Goal: Task Accomplishment & Management: Complete application form

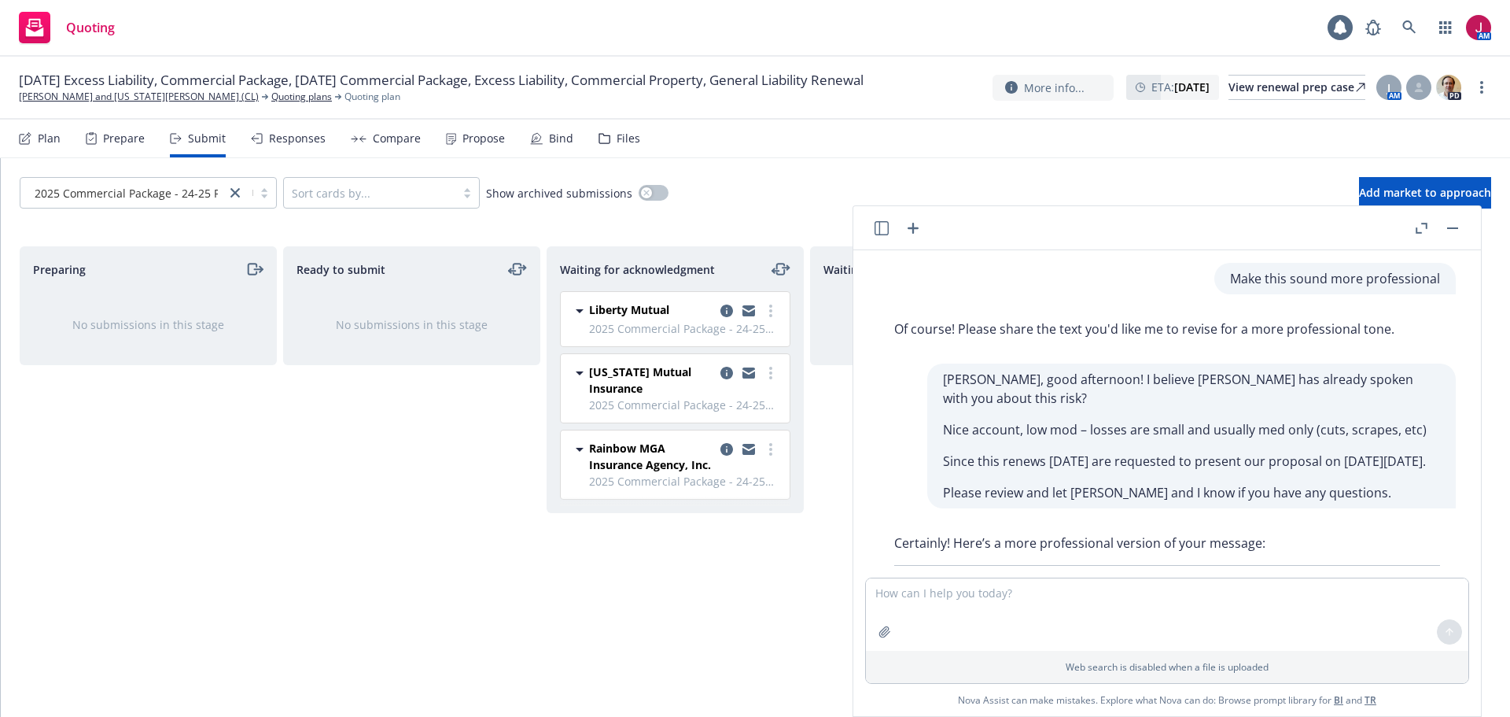
scroll to position [1388, 0]
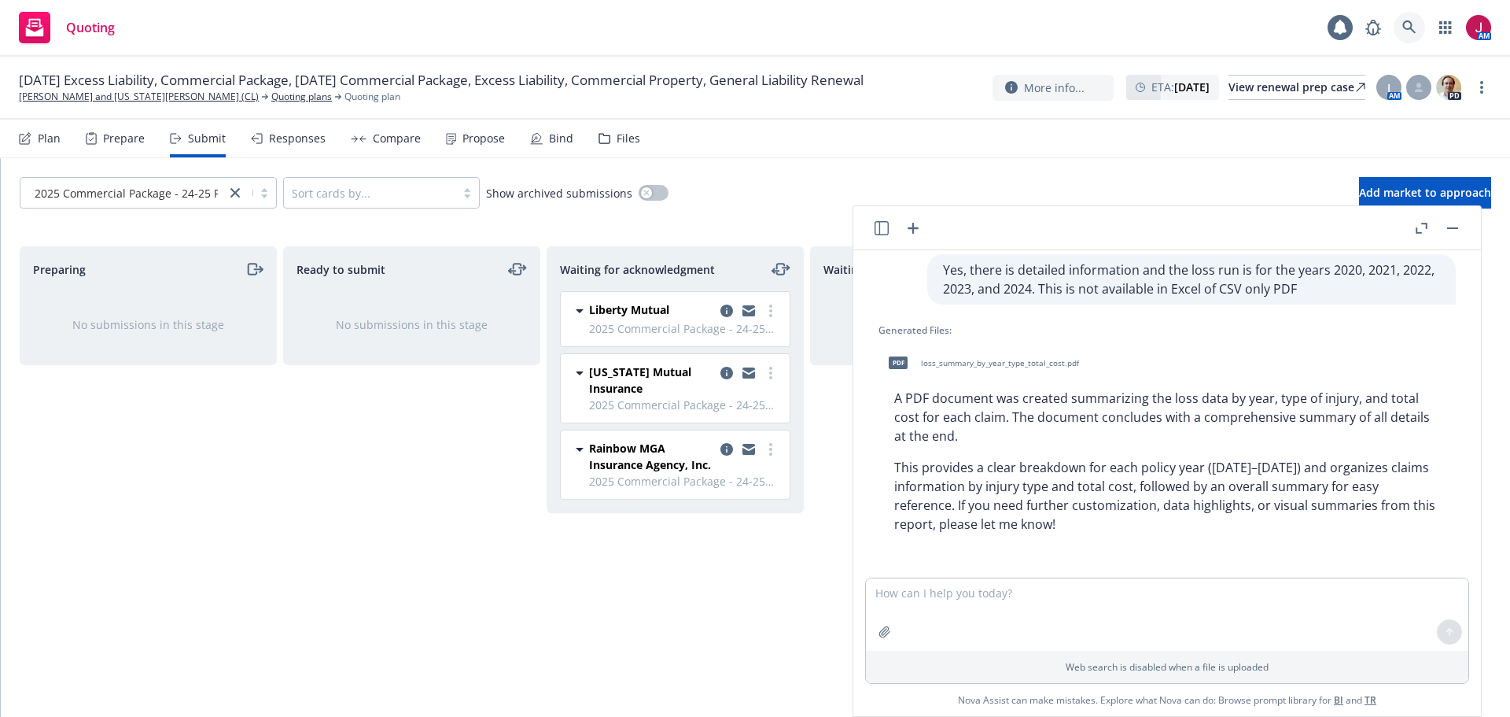
click at [1407, 33] on icon at bounding box center [1409, 27] width 14 height 14
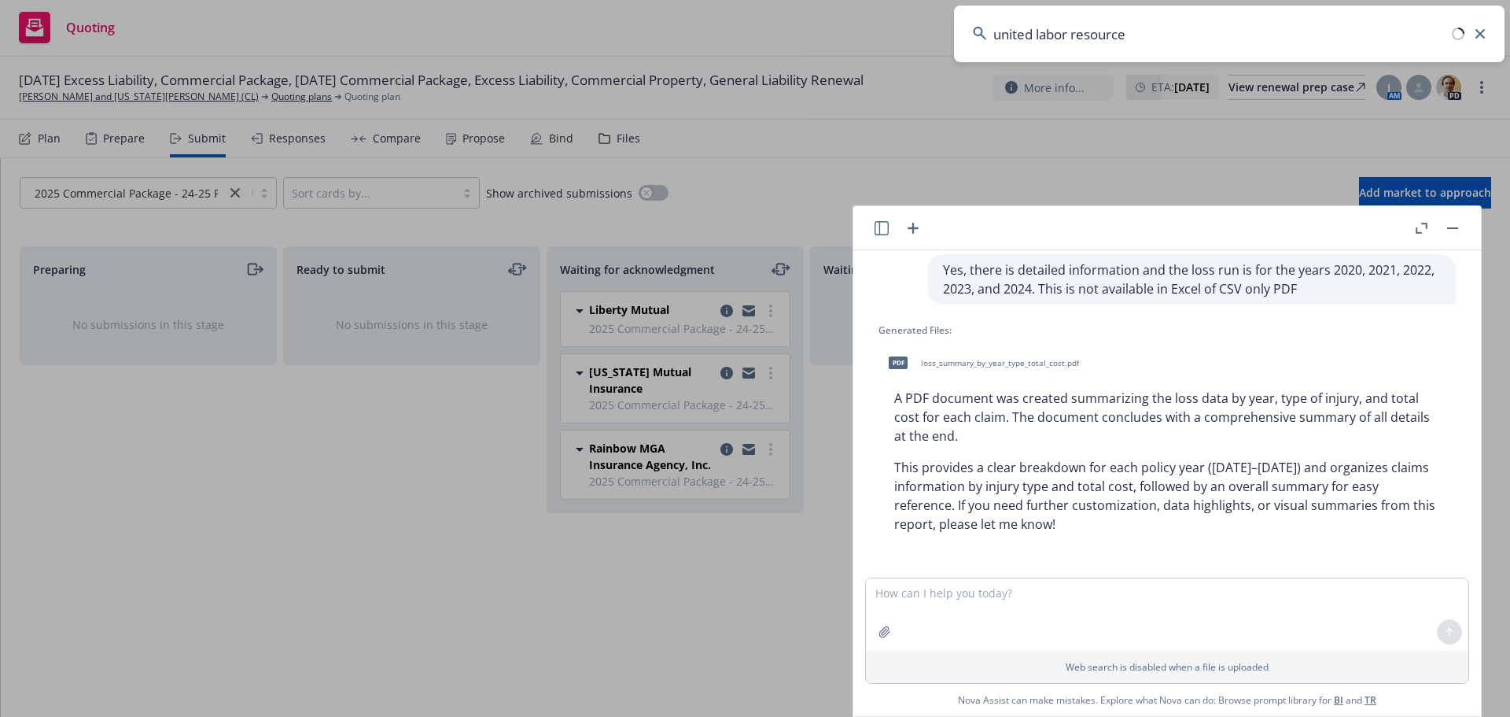
type input "united labor resources"
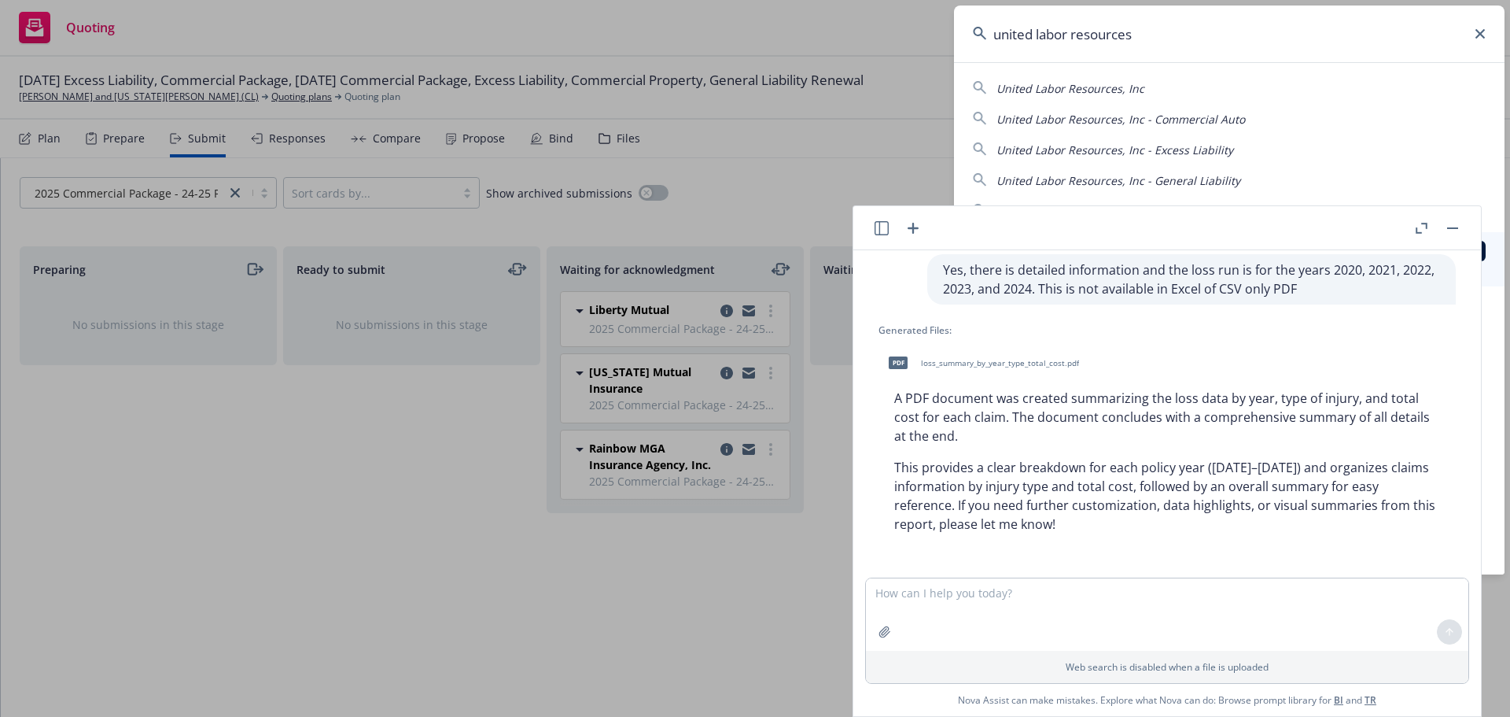
click at [1443, 226] on div at bounding box center [1437, 228] width 50 height 19
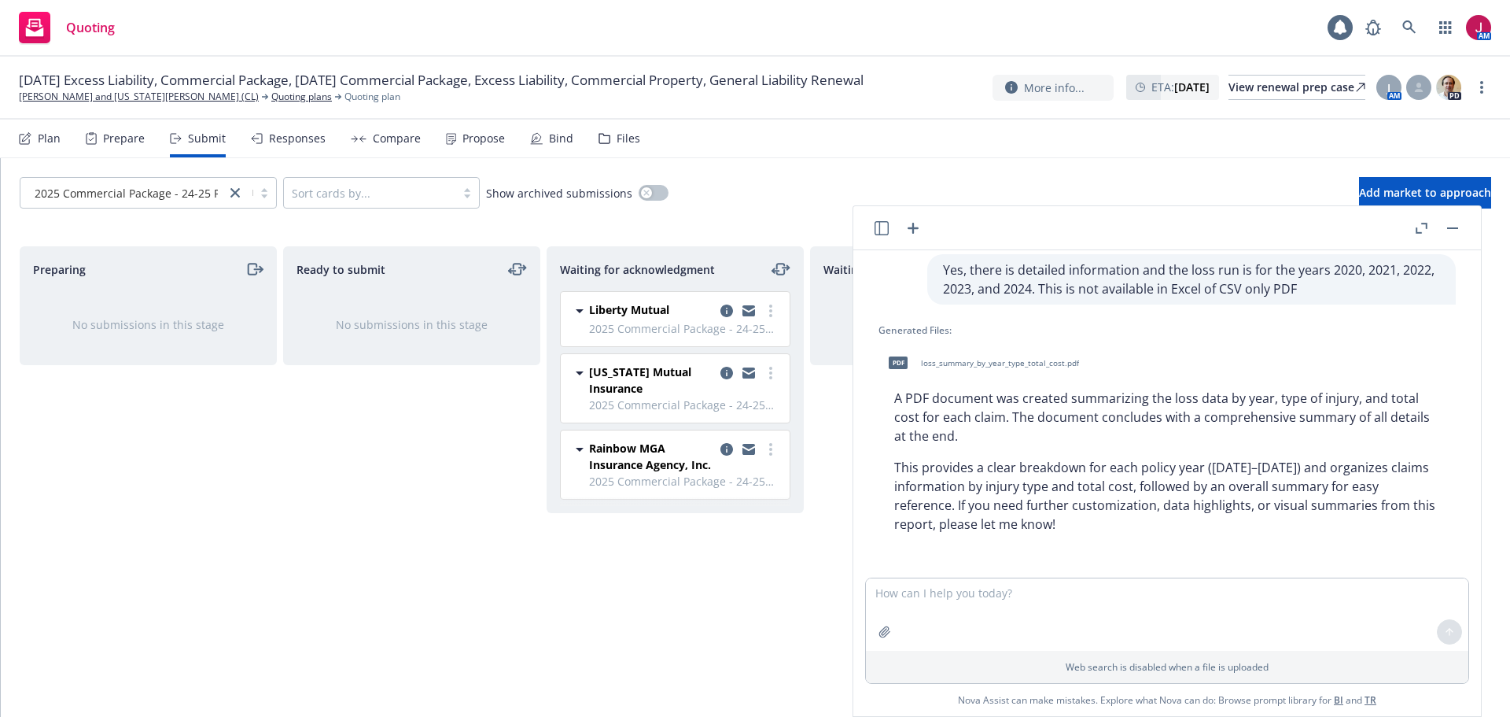
click at [1443, 226] on div at bounding box center [1437, 228] width 50 height 19
click at [1454, 230] on button "button" at bounding box center [1452, 228] width 19 height 19
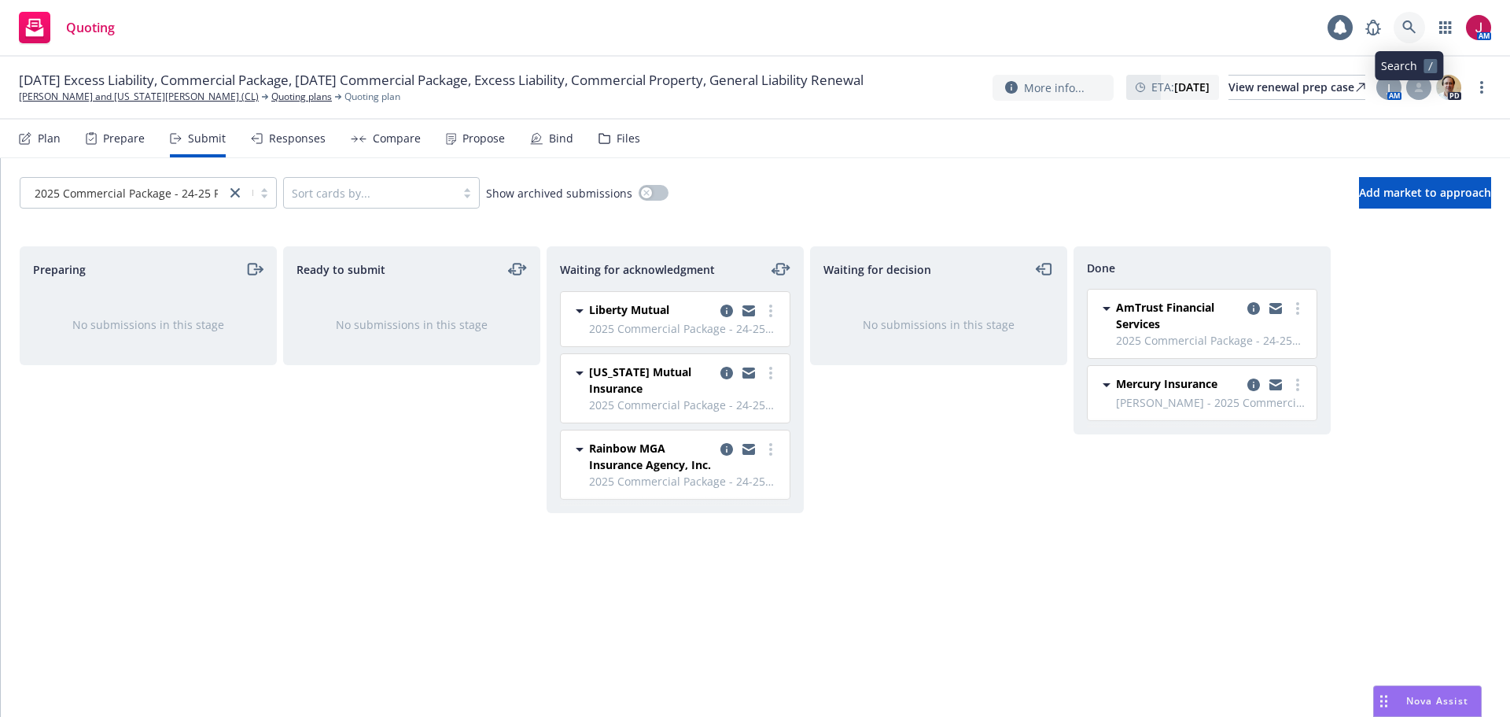
click at [1406, 27] on icon at bounding box center [1409, 27] width 14 height 14
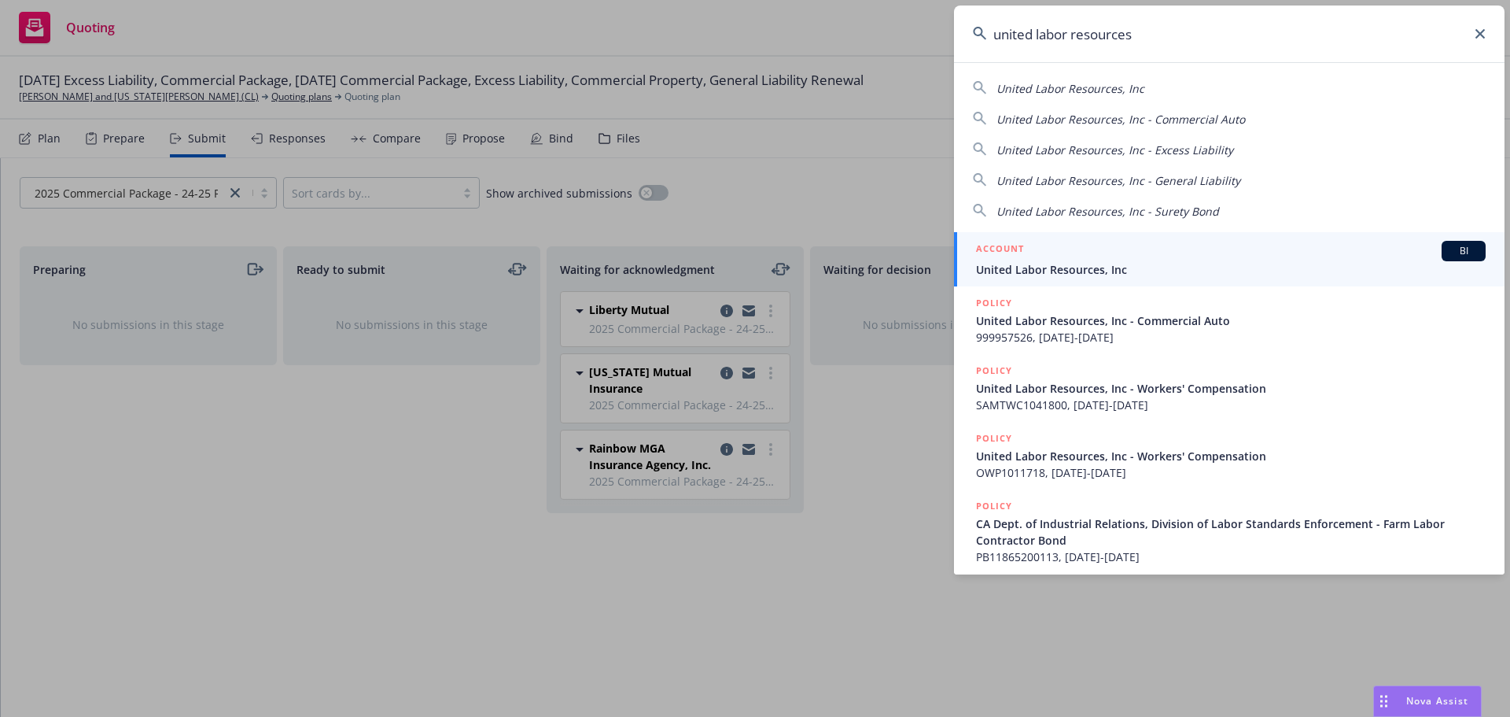
type input "united labor resources"
click at [1240, 250] on div "ACCOUNT BI" at bounding box center [1231, 251] width 510 height 20
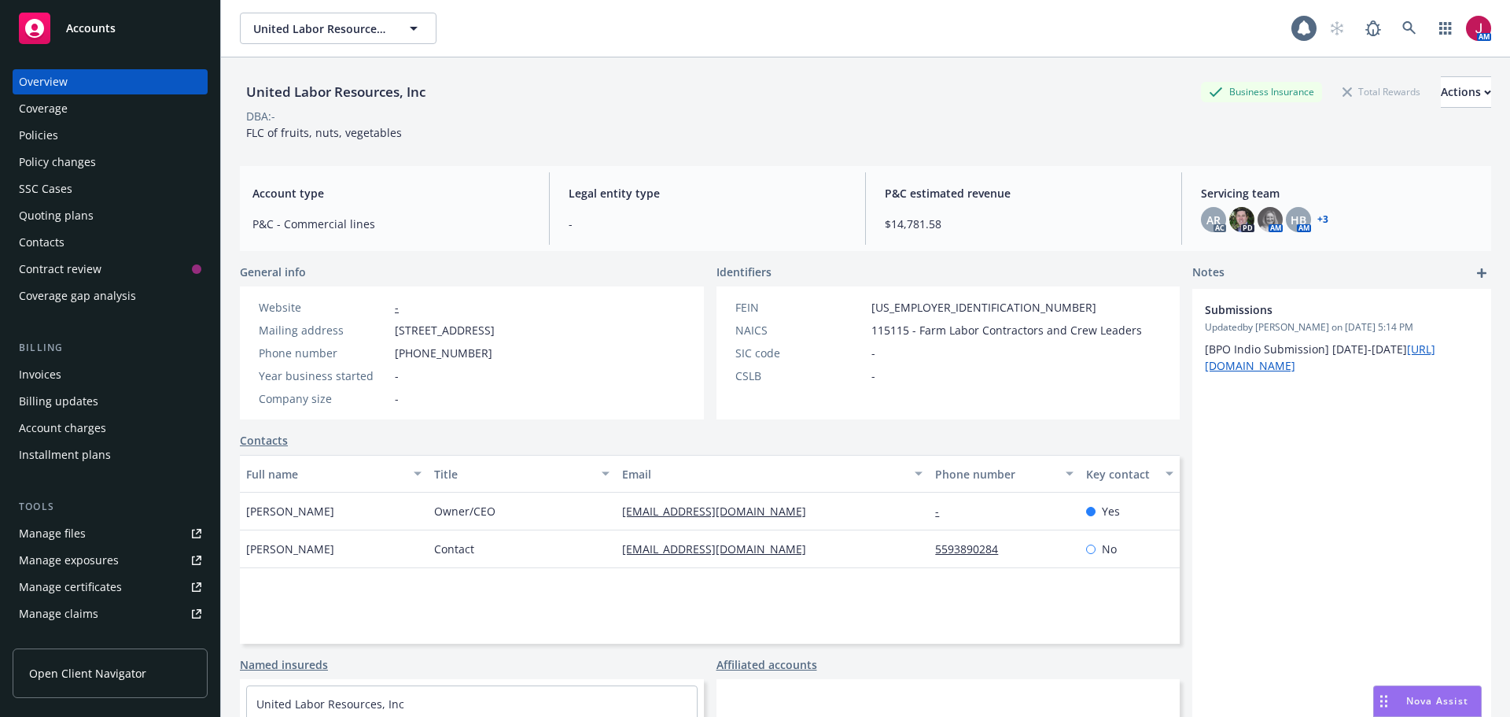
click at [95, 213] on div "Quoting plans" at bounding box center [110, 215] width 182 height 25
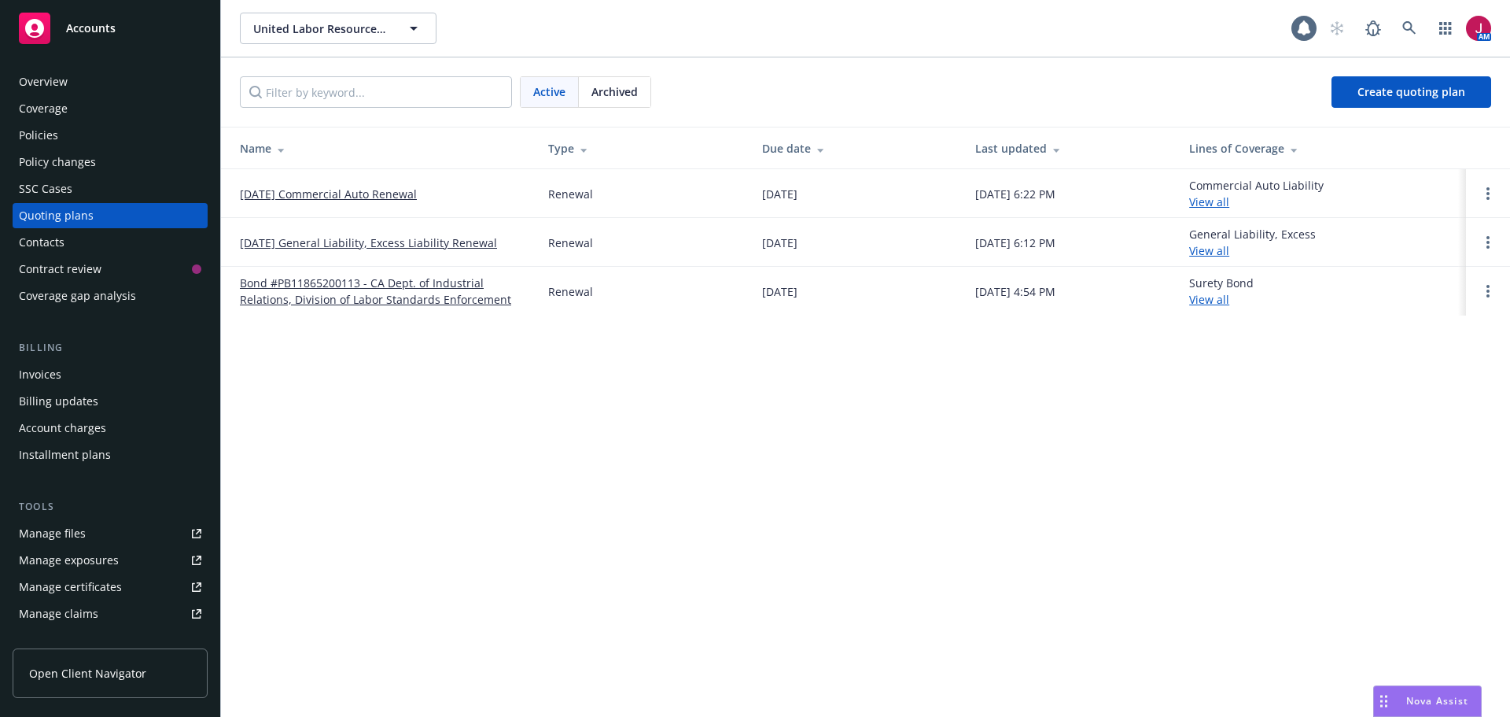
click at [621, 100] on div "Archived" at bounding box center [615, 92] width 72 height 30
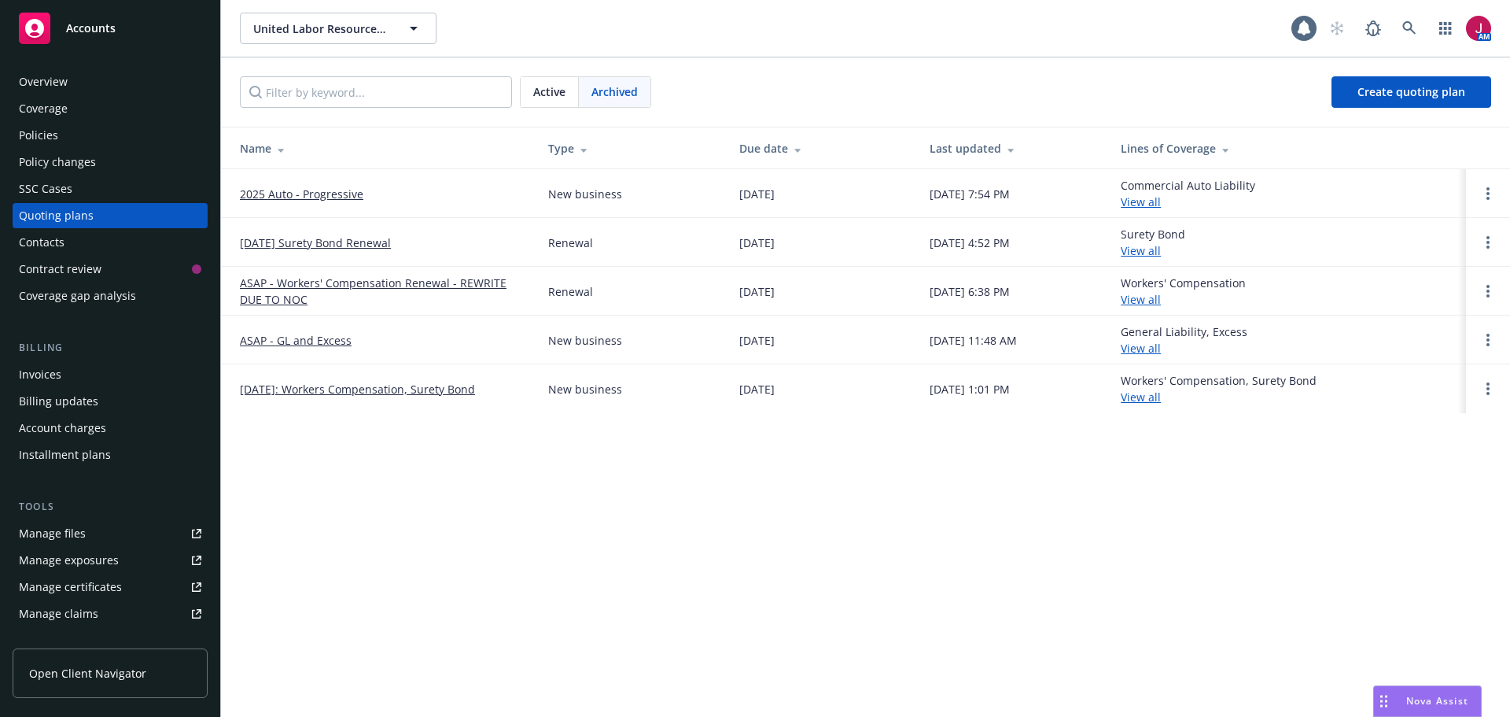
click at [548, 98] on span "Active" at bounding box center [549, 91] width 32 height 17
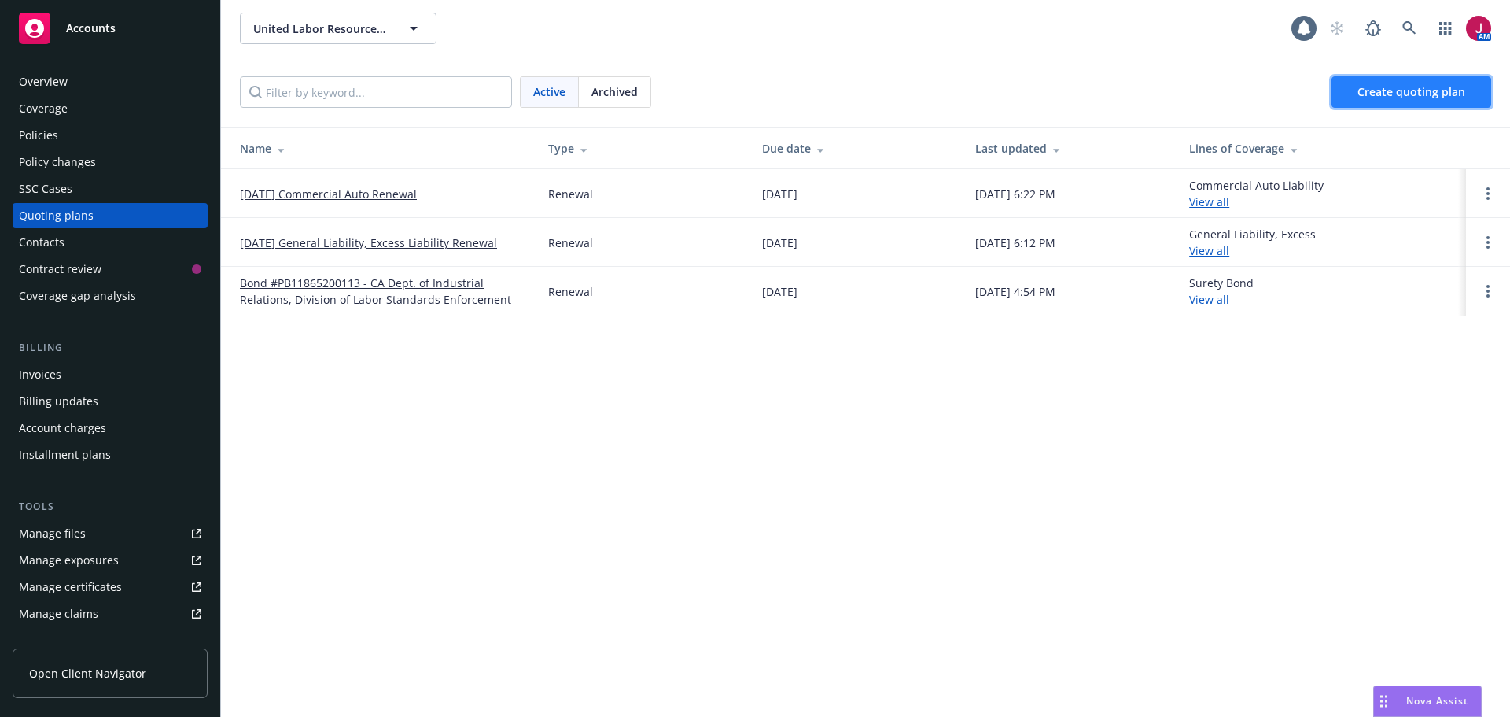
click at [1434, 93] on span "Create quoting plan" at bounding box center [1412, 91] width 108 height 15
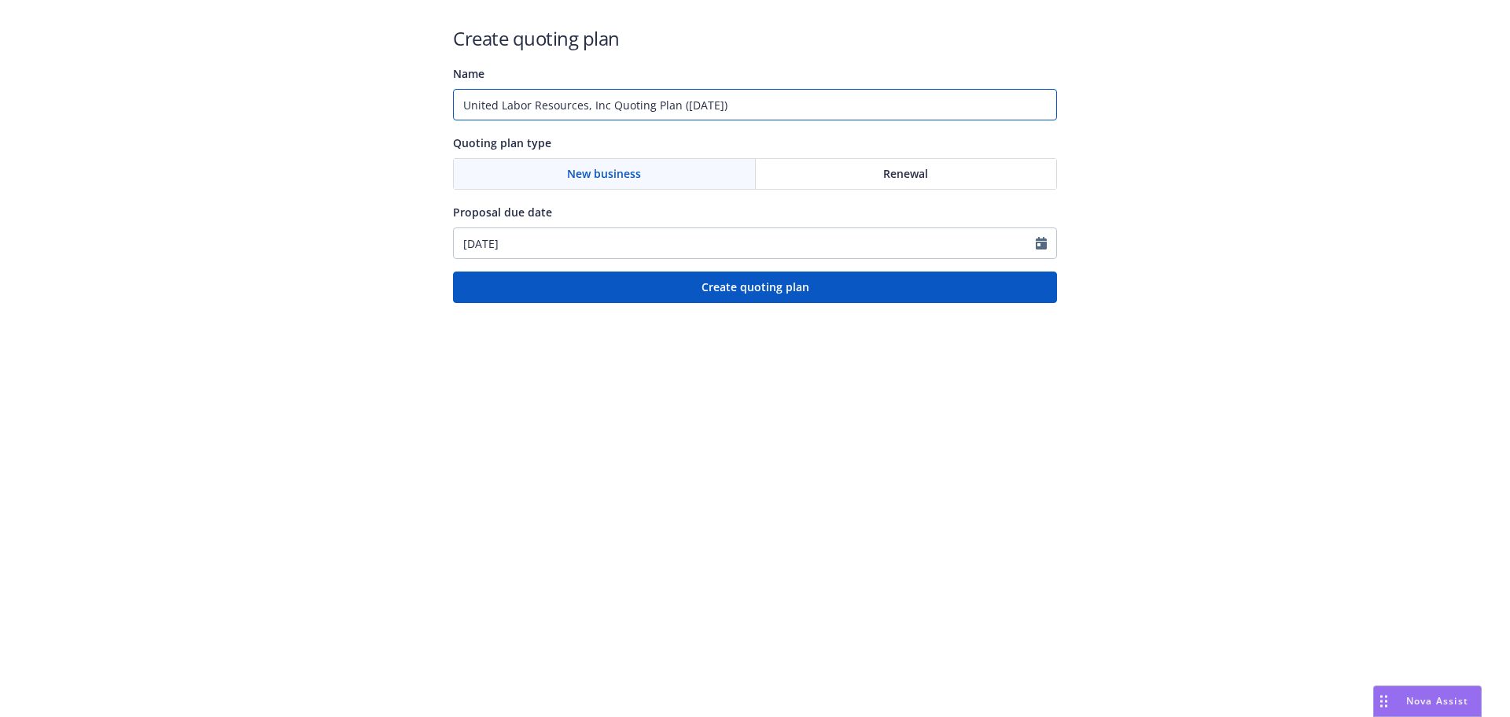
drag, startPoint x: 853, startPoint y: 96, endPoint x: 272, endPoint y: 87, distance: 581.3
click at [291, 90] on div "Create quoting plan Name United Labor Resources, Inc Quoting Plan ([DATE]) Quot…" at bounding box center [755, 151] width 1510 height 303
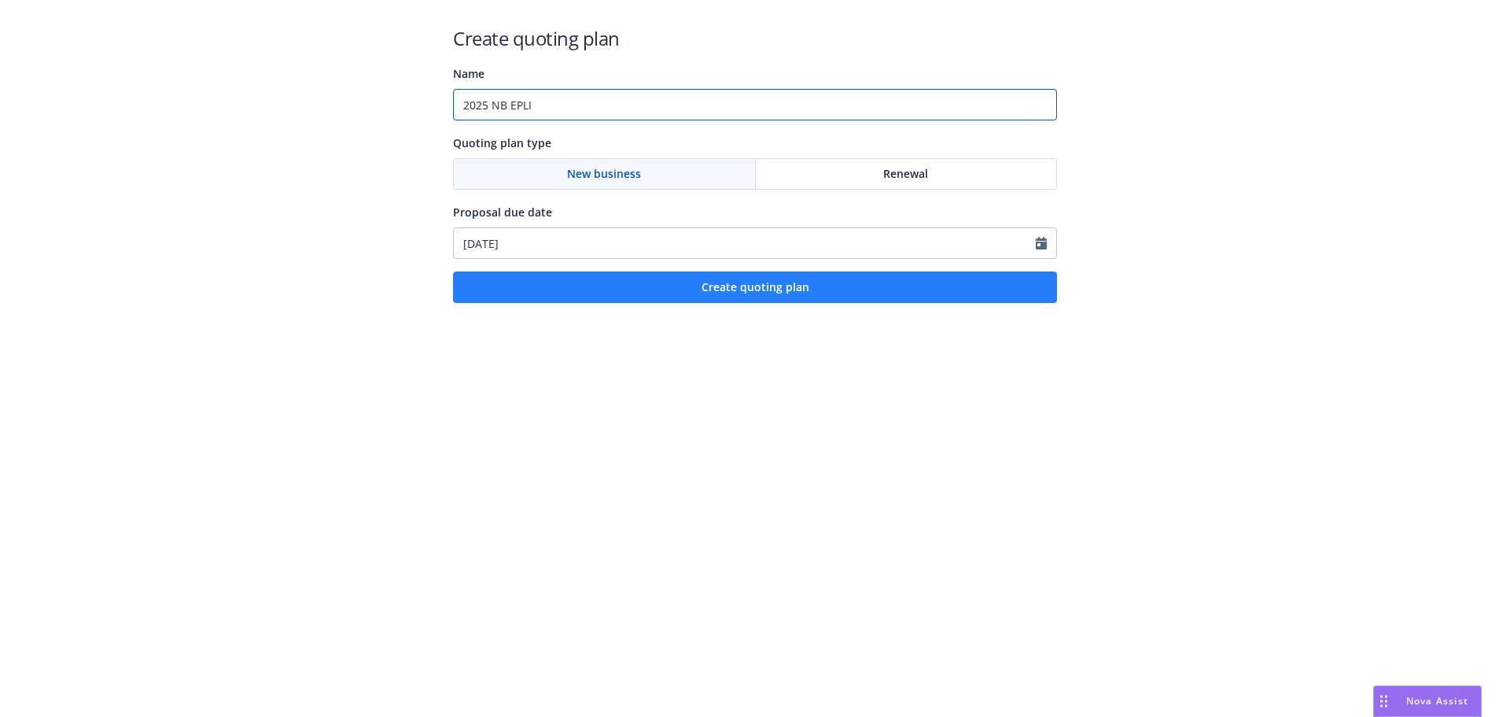
type input "2025 NB EPLI"
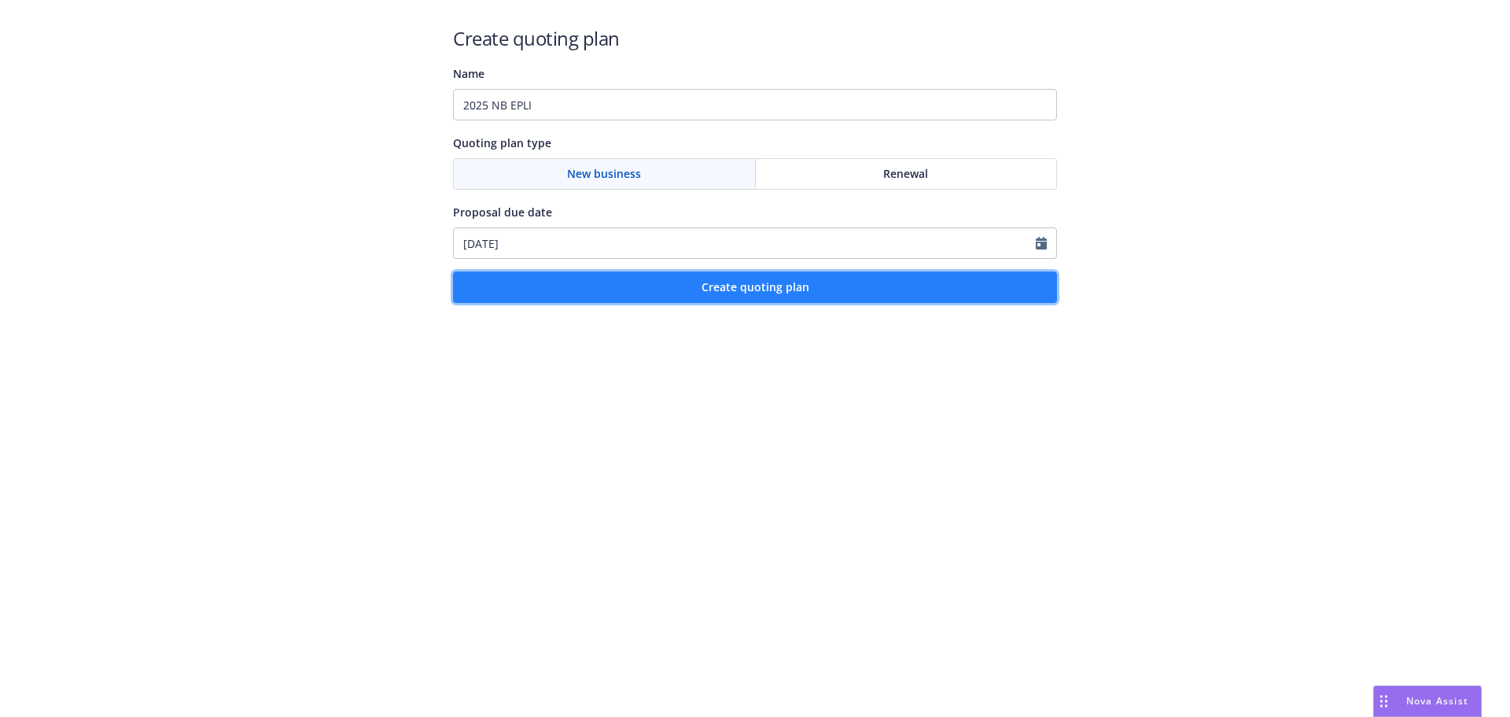
click at [770, 302] on button "Create quoting plan" at bounding box center [755, 286] width 604 height 31
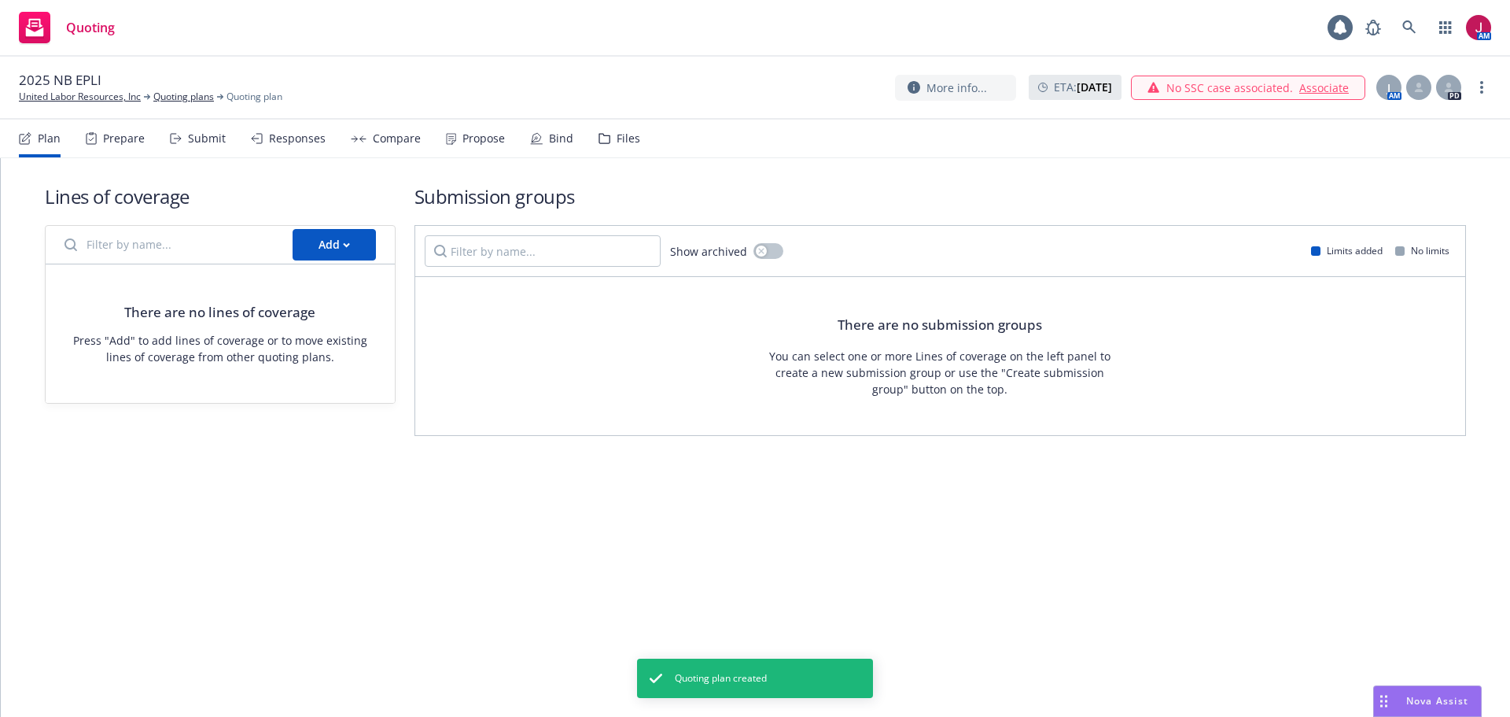
click at [188, 254] on input "Filter by name..." at bounding box center [169, 244] width 228 height 31
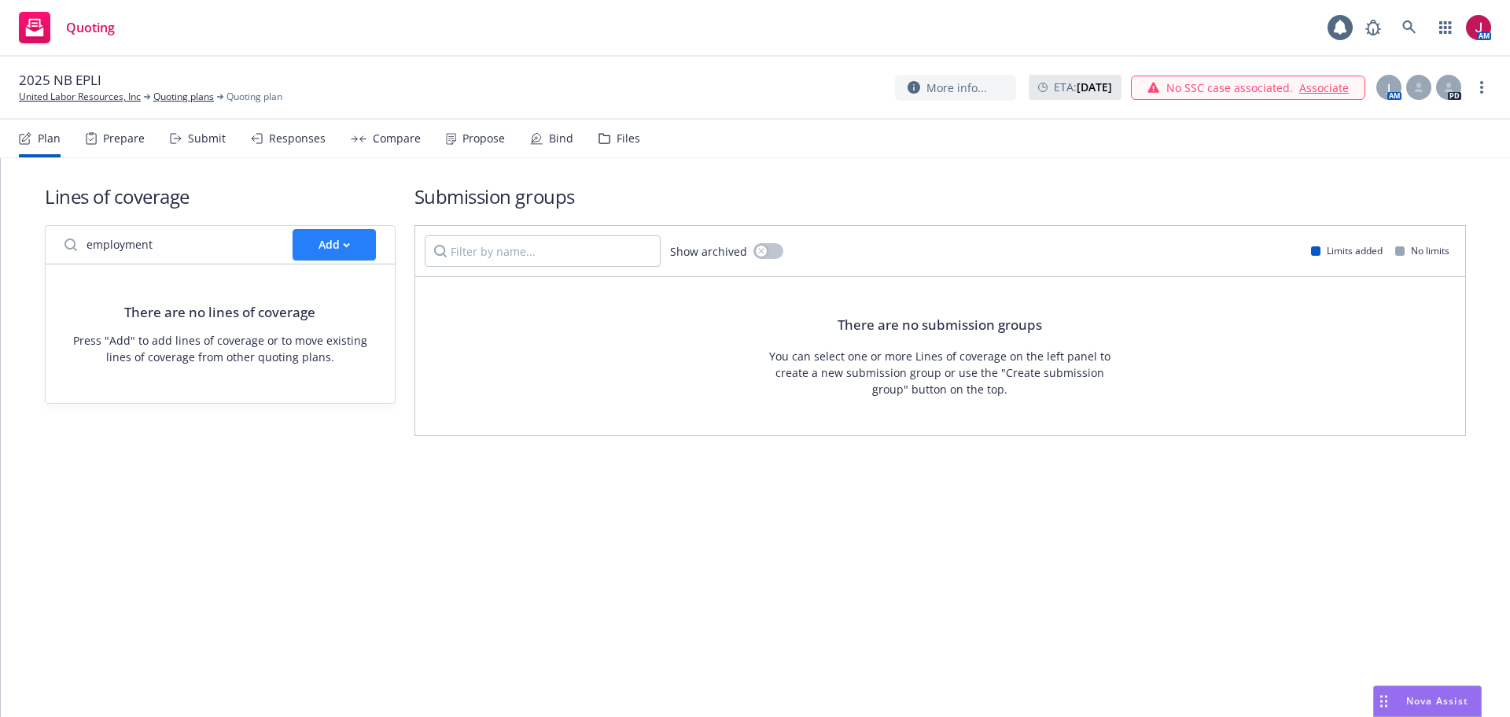
type input "employment"
click at [323, 245] on div "Add" at bounding box center [334, 245] width 31 height 30
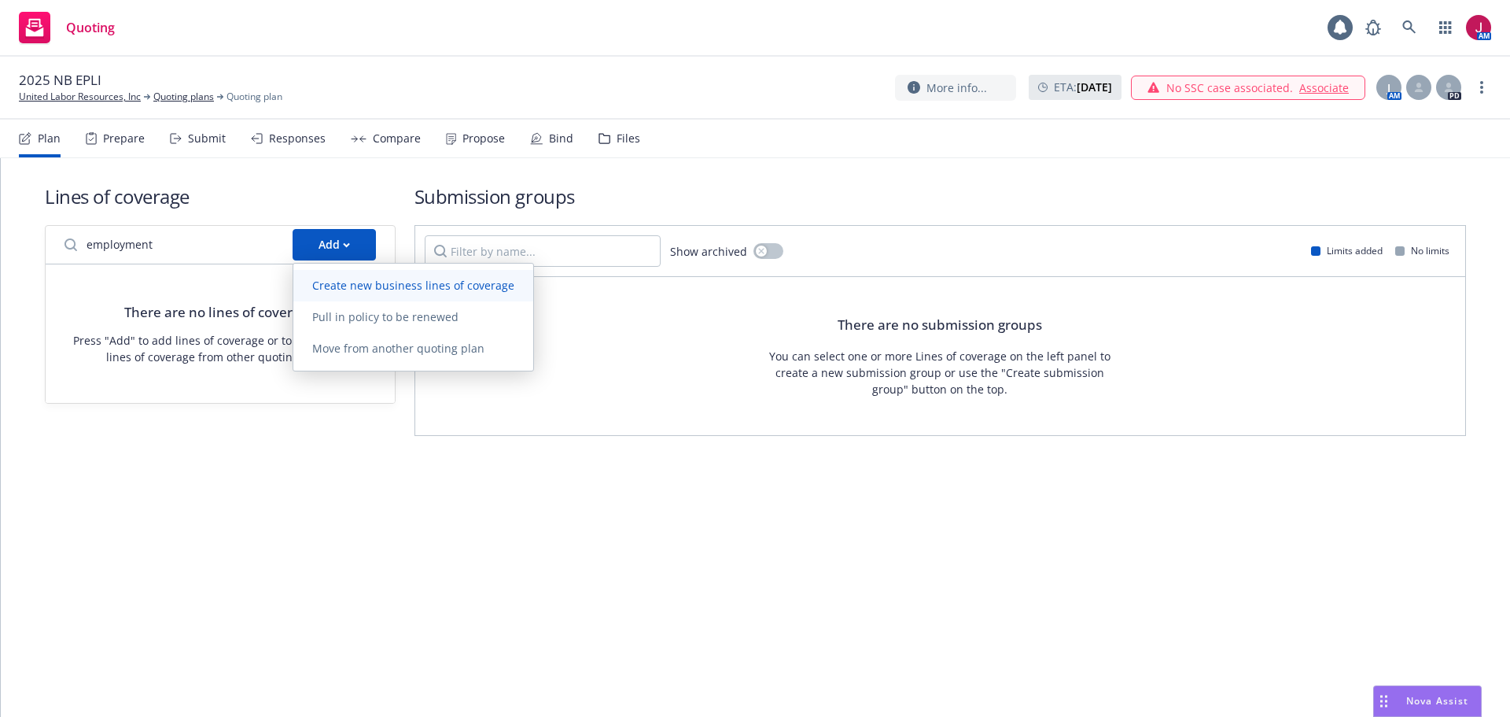
click at [337, 282] on span "Create new business lines of coverage" at bounding box center [413, 285] width 240 height 15
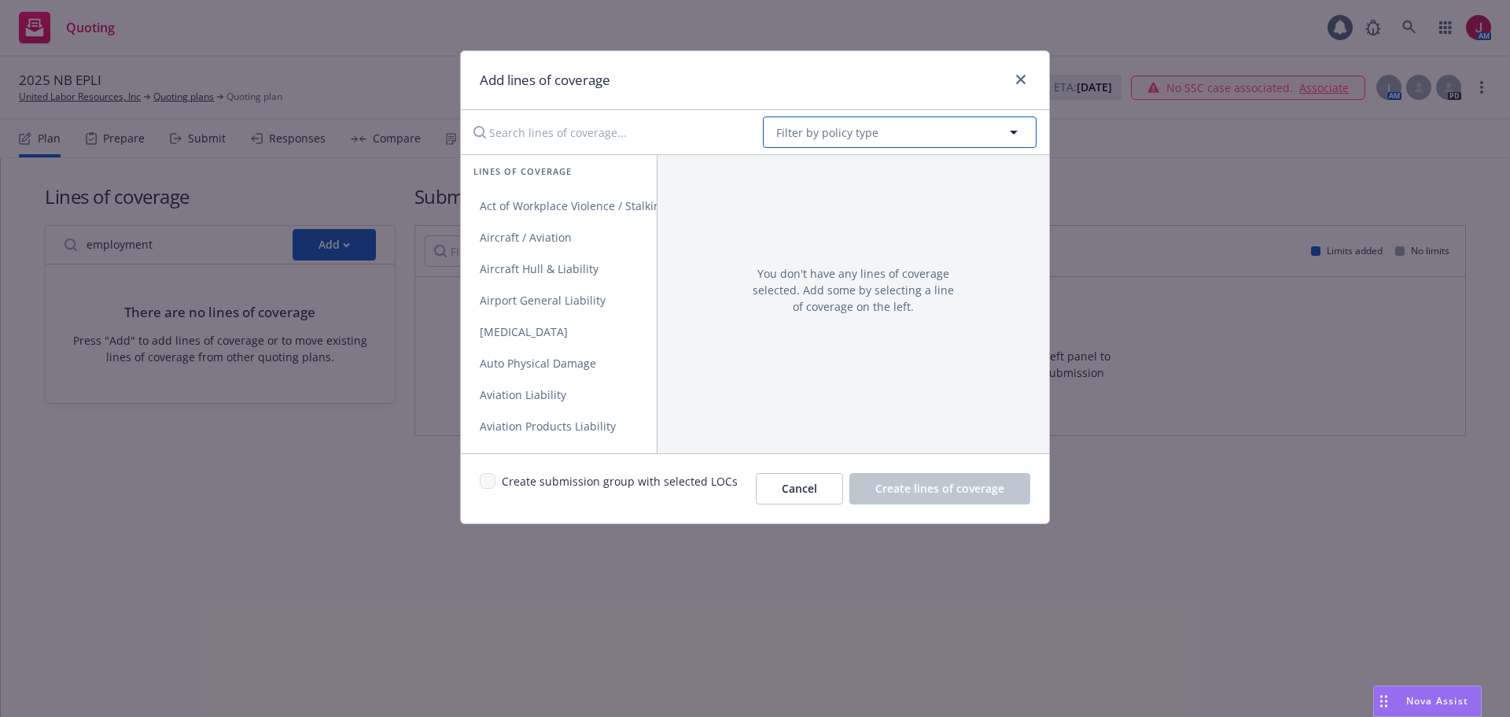
click at [847, 135] on span "Filter by policy type" at bounding box center [827, 132] width 102 height 17
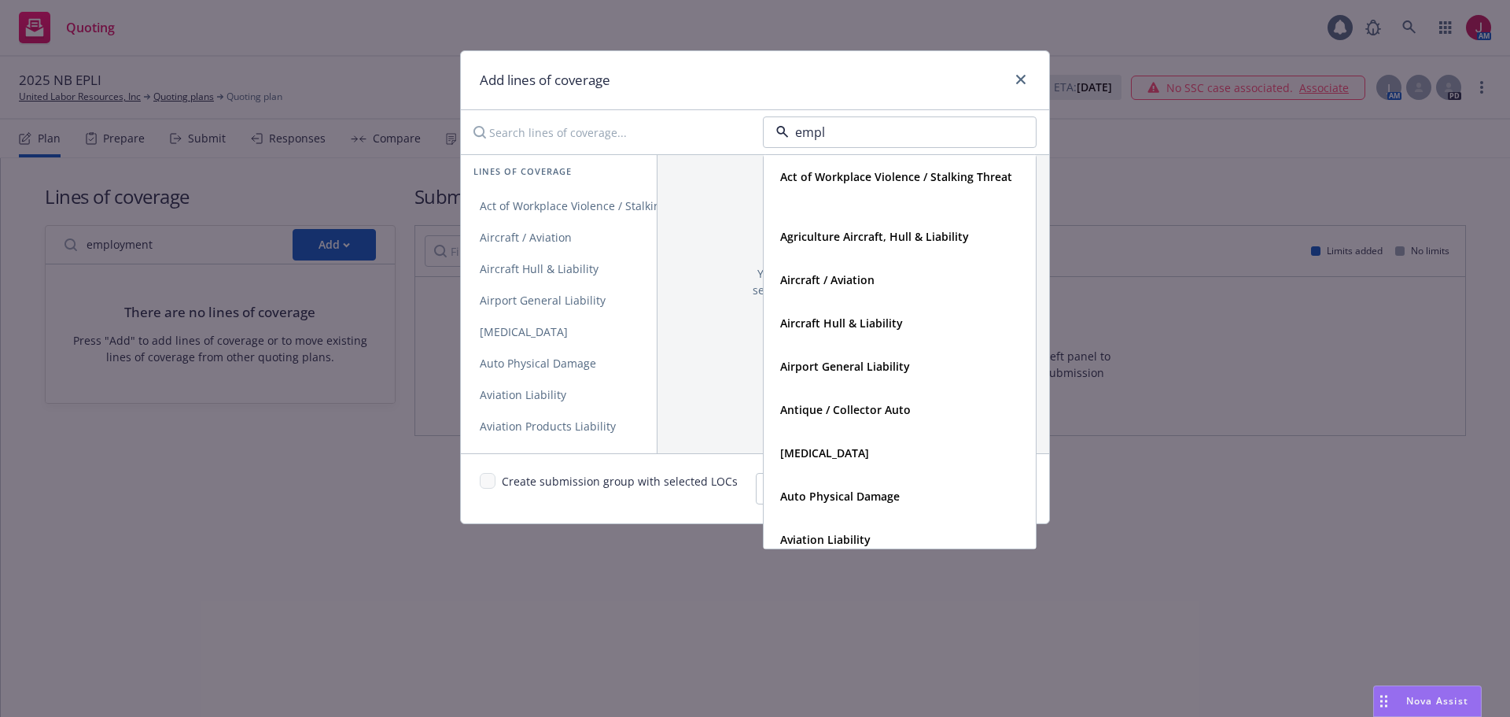
type input "emplo"
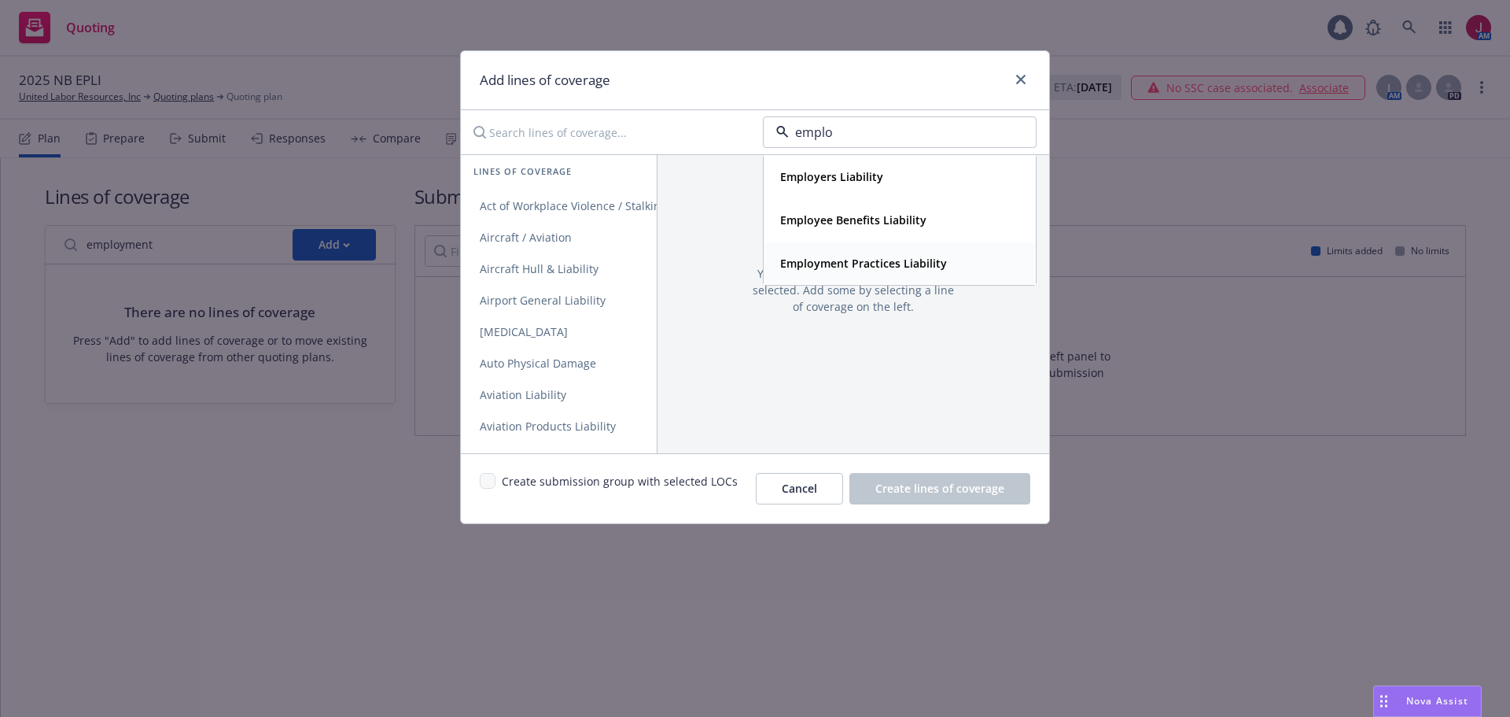
click at [894, 265] on strong "Employment Practices Liability" at bounding box center [863, 263] width 167 height 15
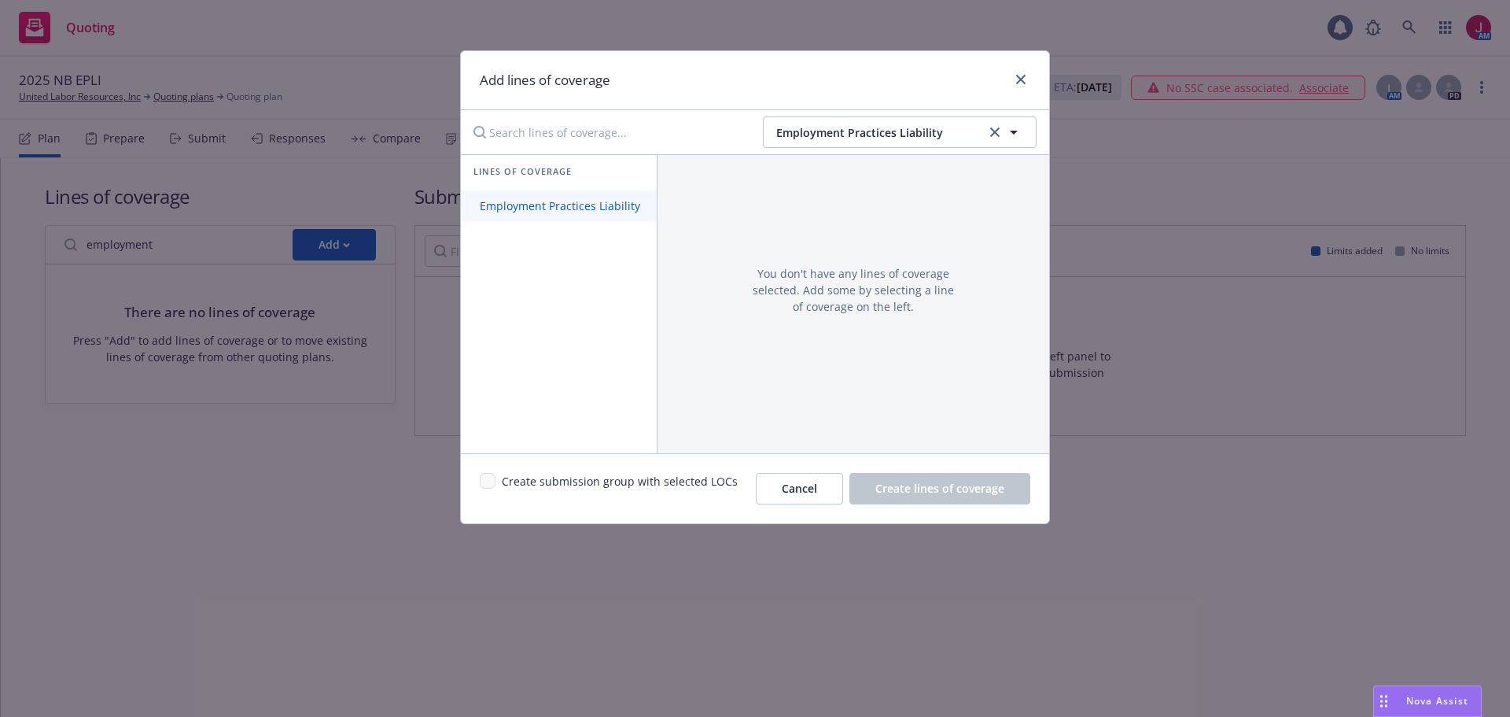
click at [580, 198] on span "Employment Practices Liability" at bounding box center [560, 205] width 198 height 15
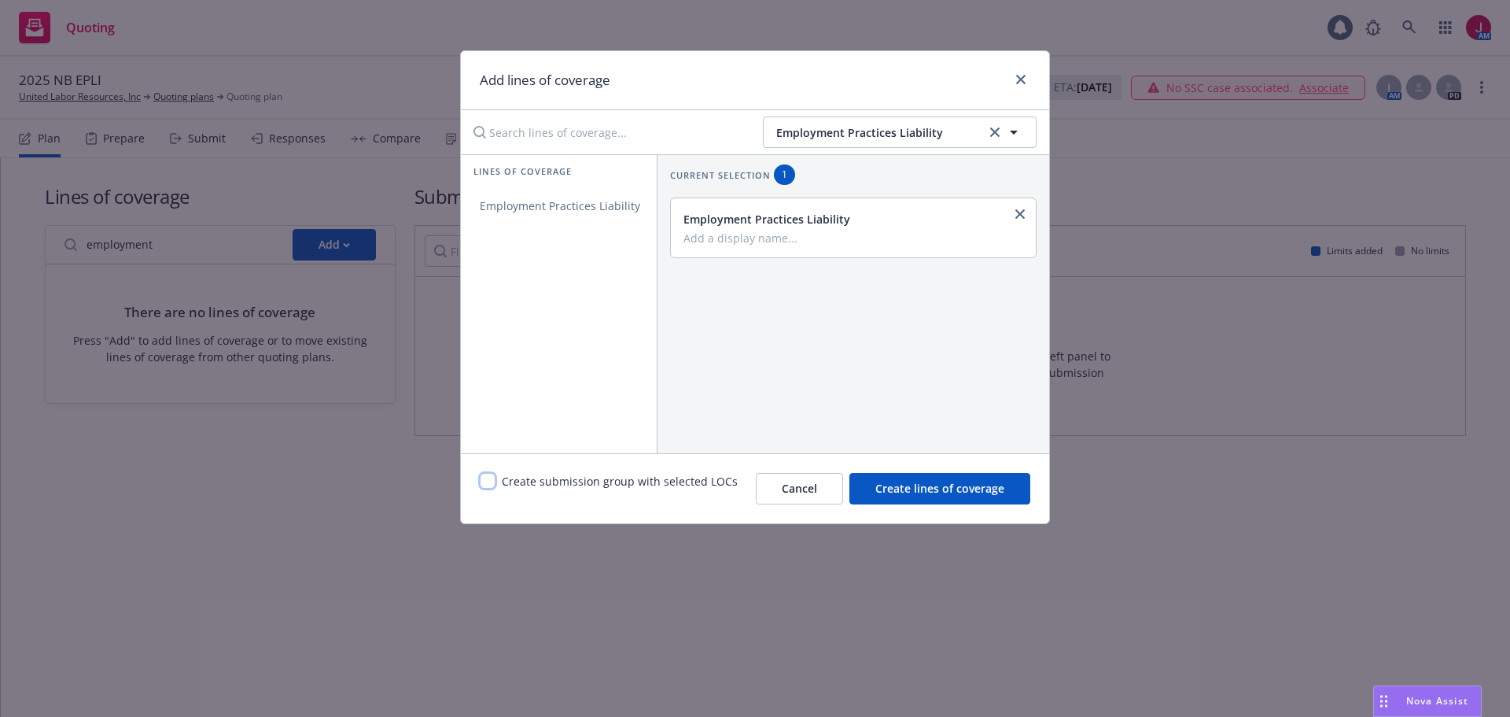
click at [491, 485] on input "checkbox" at bounding box center [488, 481] width 16 height 16
checkbox input "true"
click at [940, 493] on span "Create lines of coverage" at bounding box center [939, 488] width 129 height 15
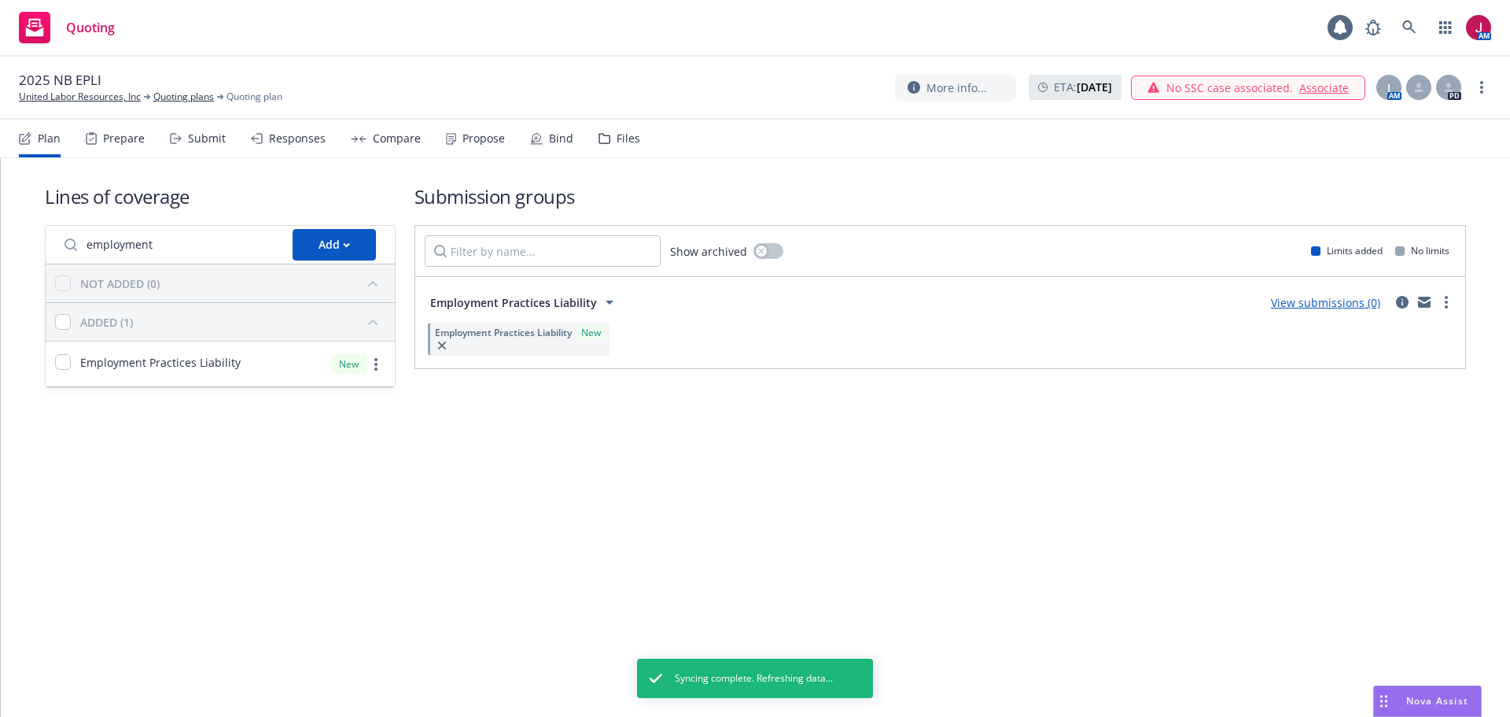
click at [1324, 307] on link "View submissions (0)" at bounding box center [1325, 302] width 109 height 15
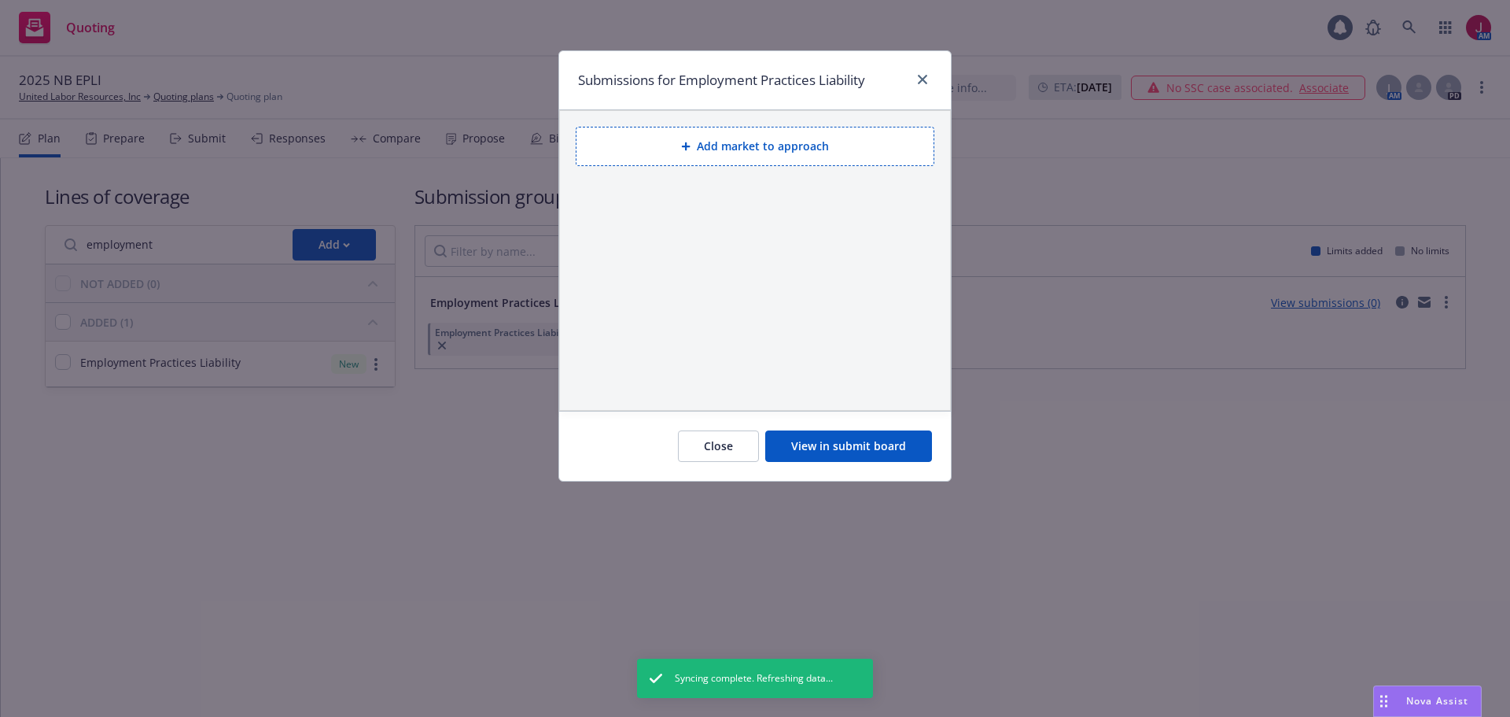
click at [743, 146] on button "Add market to approach" at bounding box center [755, 146] width 359 height 39
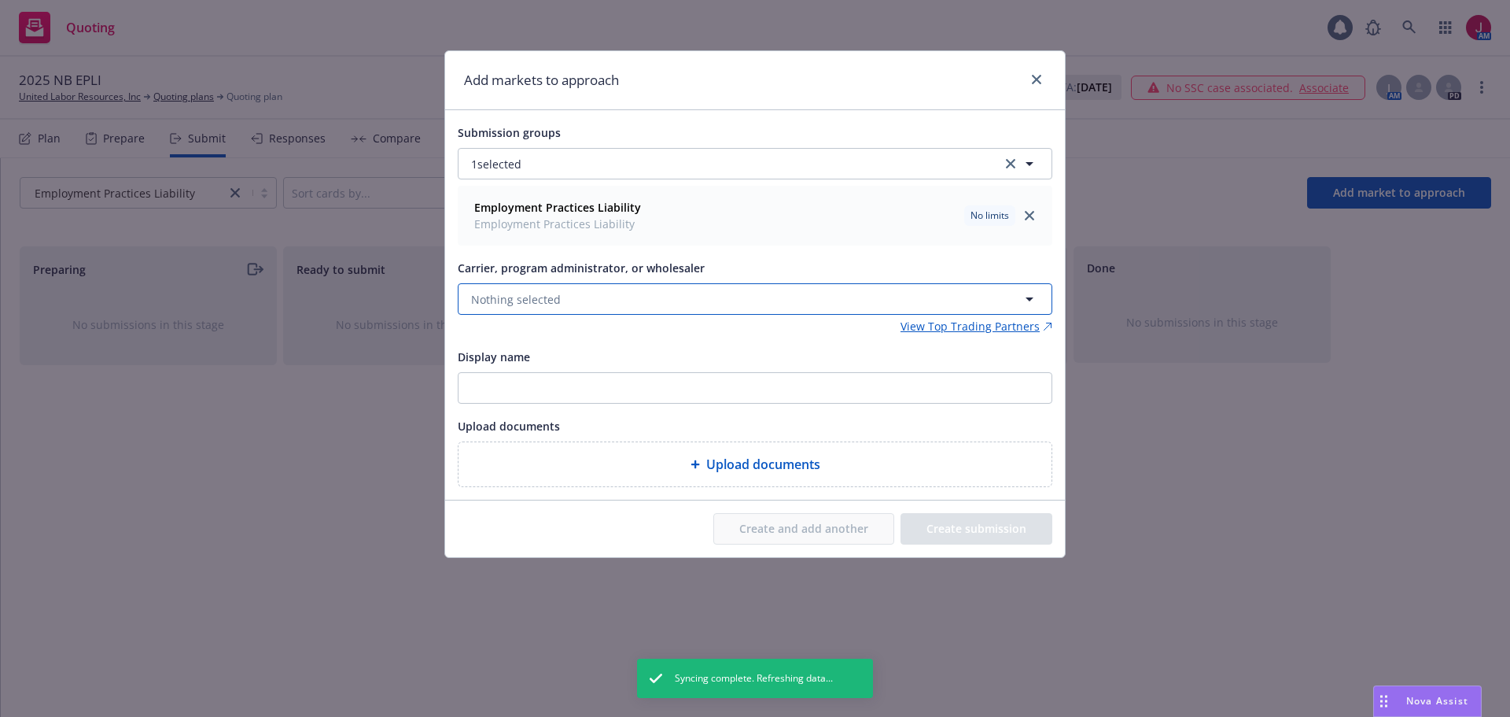
click at [596, 297] on button "Nothing selected" at bounding box center [755, 298] width 595 height 31
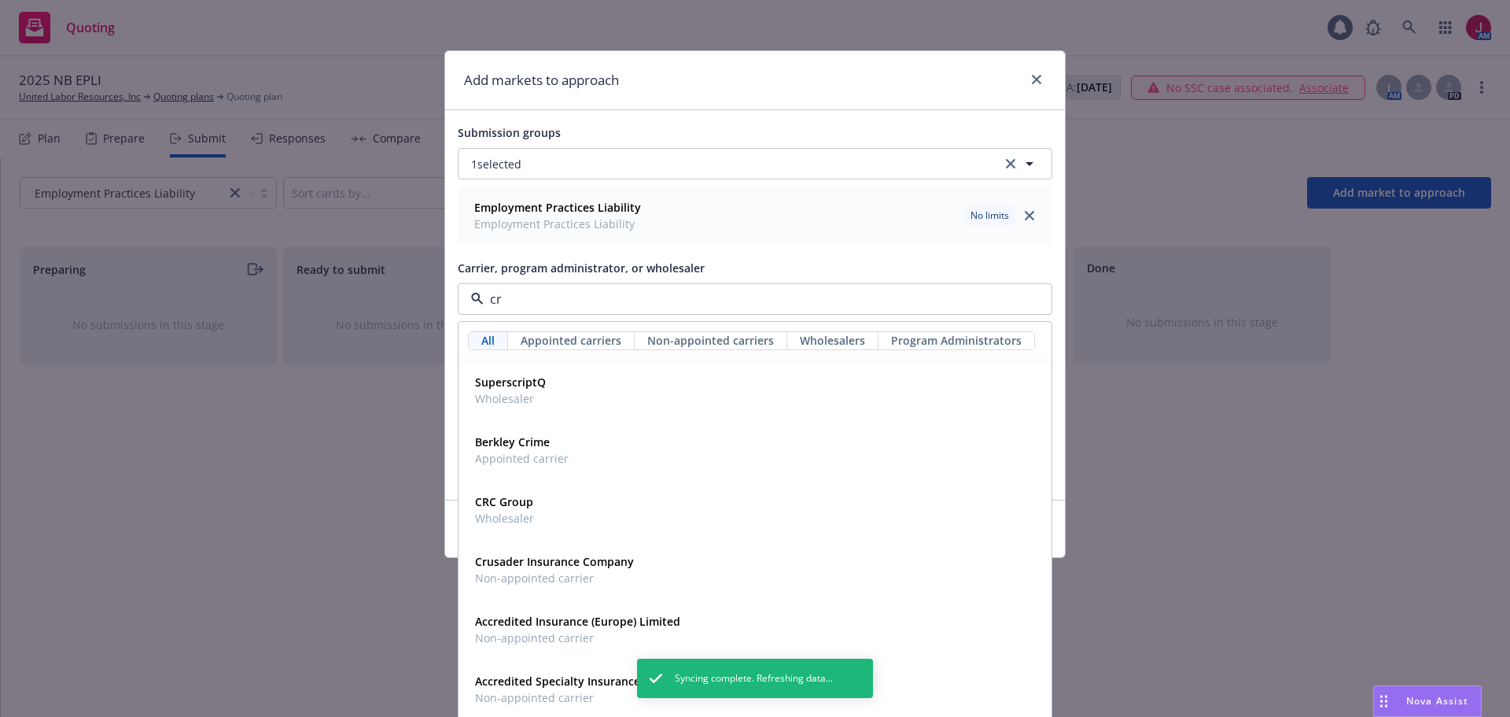
type input "crc"
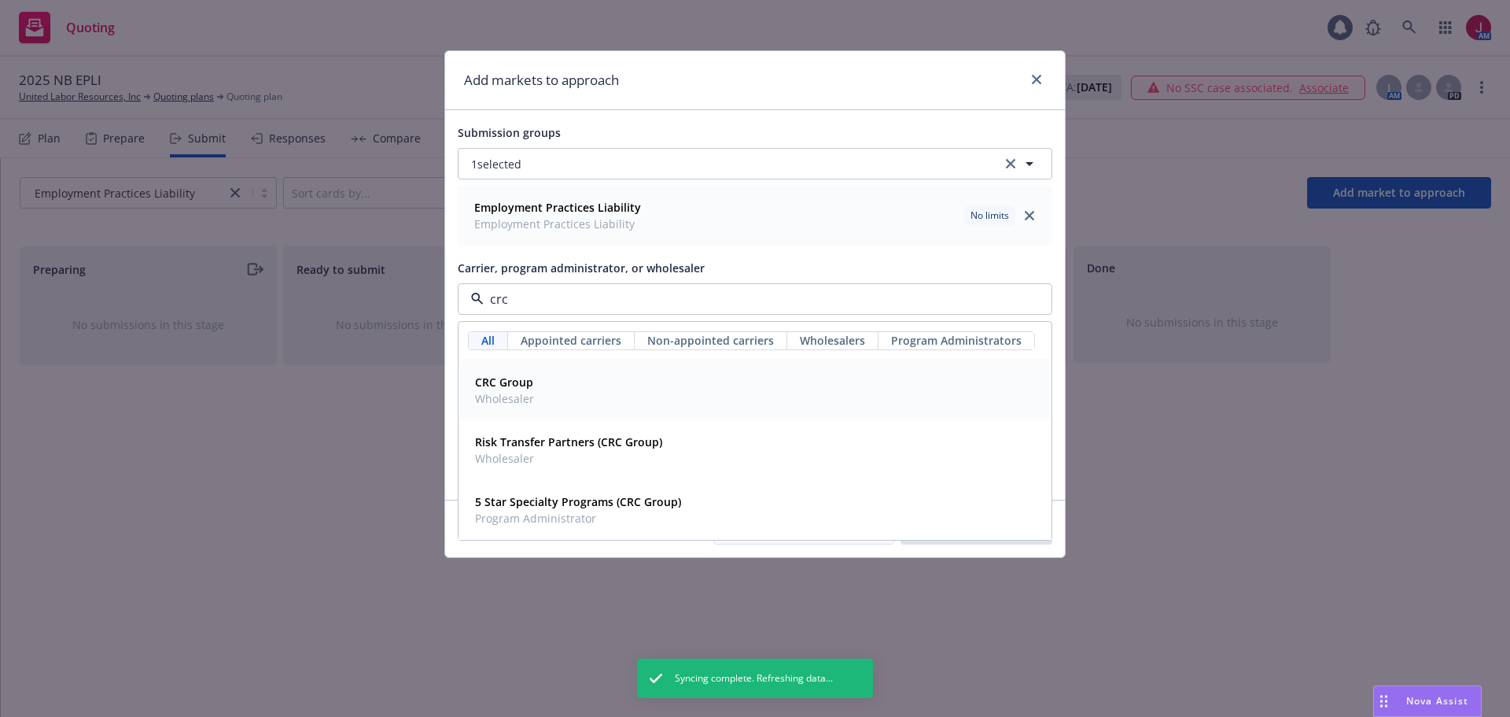
click at [538, 398] on div "CRC Group Wholesaler" at bounding box center [755, 389] width 573 height 39
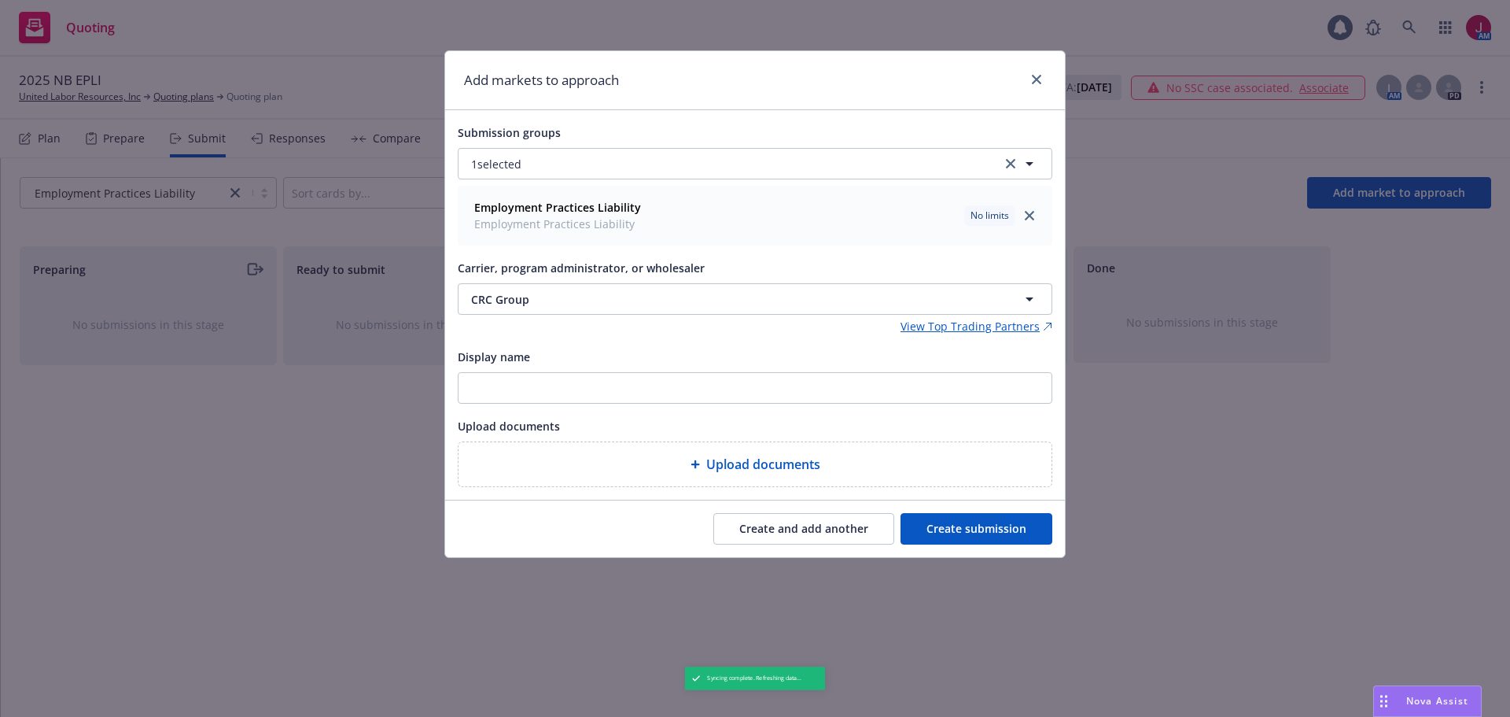
click at [985, 533] on button "Create submission" at bounding box center [977, 528] width 152 height 31
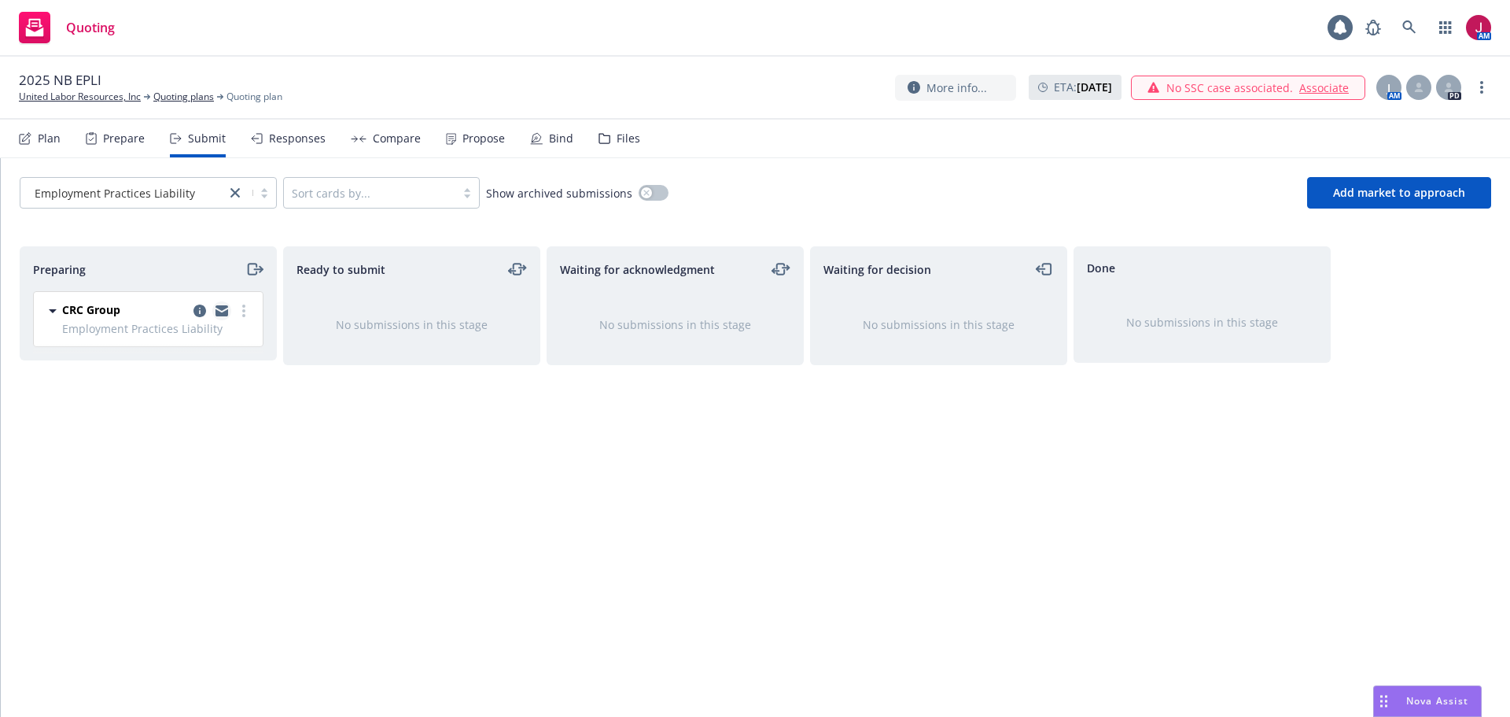
click at [223, 311] on icon "copy logging email" at bounding box center [222, 310] width 13 height 11
click at [223, 310] on icon "copy logging email" at bounding box center [222, 308] width 13 height 6
click at [252, 267] on icon "moveRight" at bounding box center [254, 269] width 18 height 19
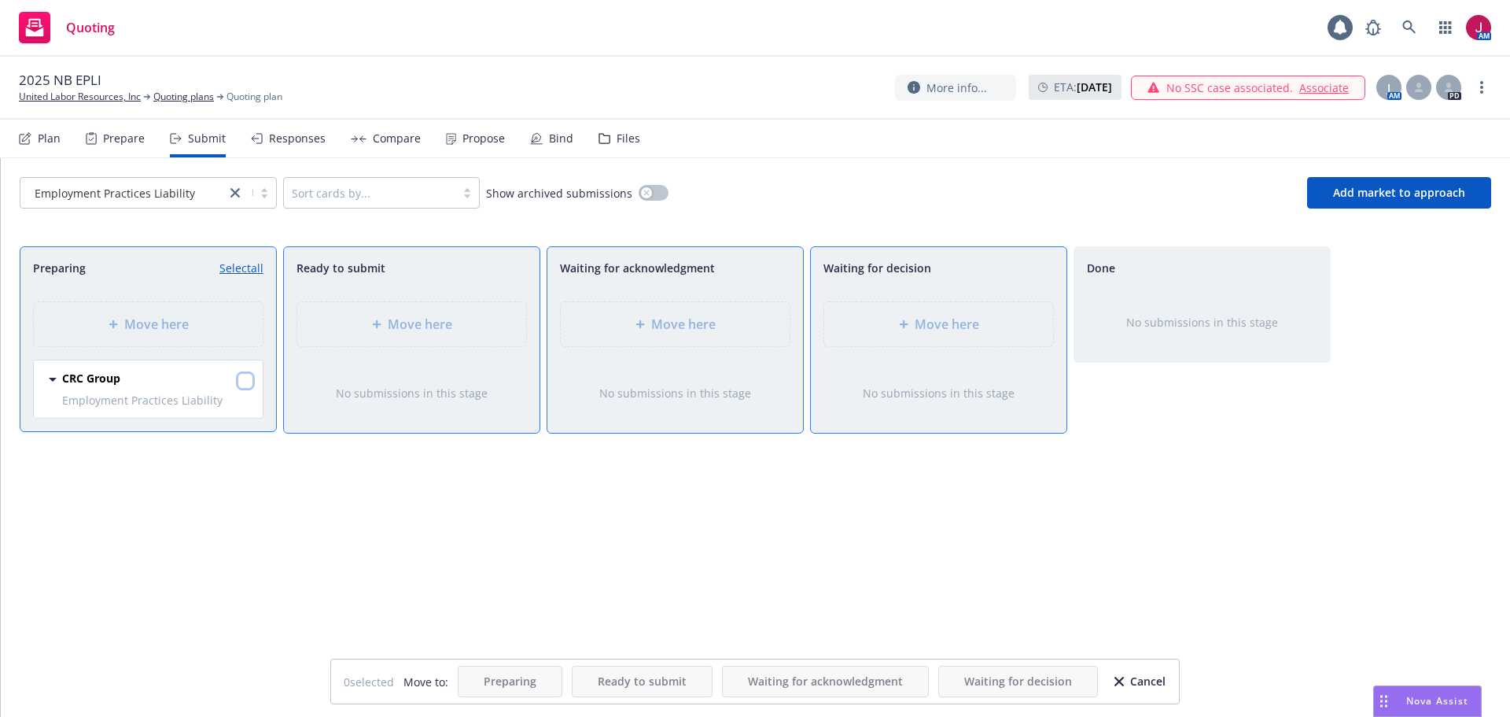
click at [245, 376] on input "checkbox" at bounding box center [246, 381] width 16 height 16
checkbox input "true"
click at [657, 336] on div "Move here" at bounding box center [675, 324] width 229 height 44
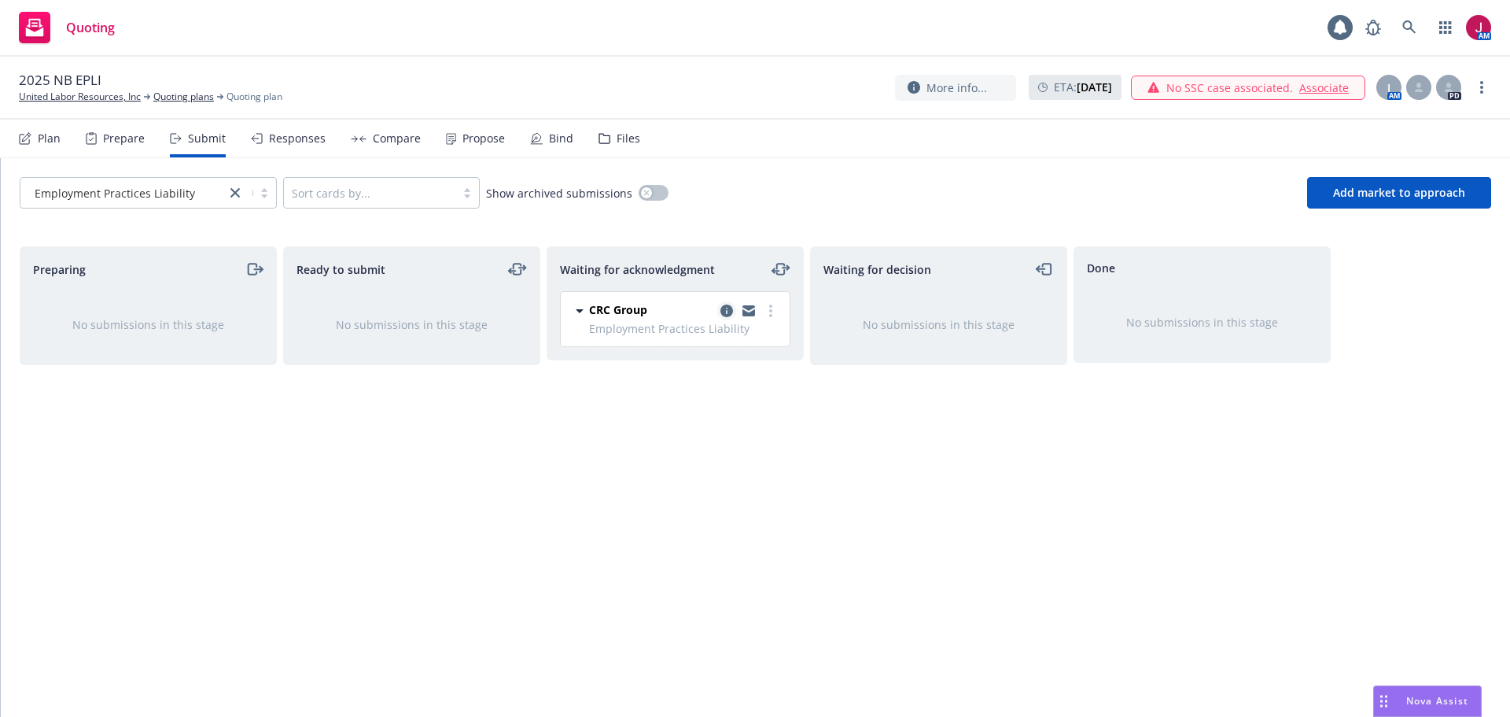
click at [726, 311] on icon "copy logging email" at bounding box center [727, 310] width 13 height 13
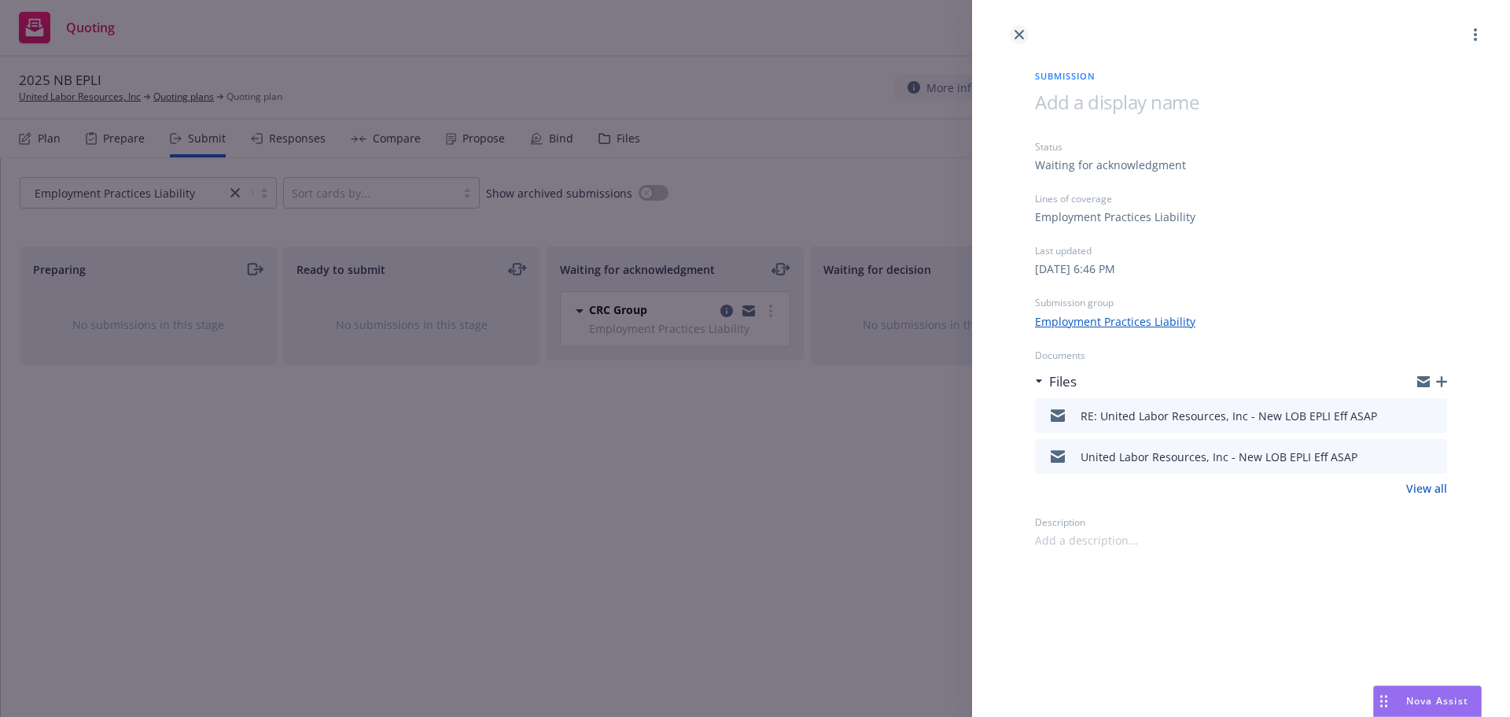
click at [1015, 31] on icon "close" at bounding box center [1019, 34] width 9 height 9
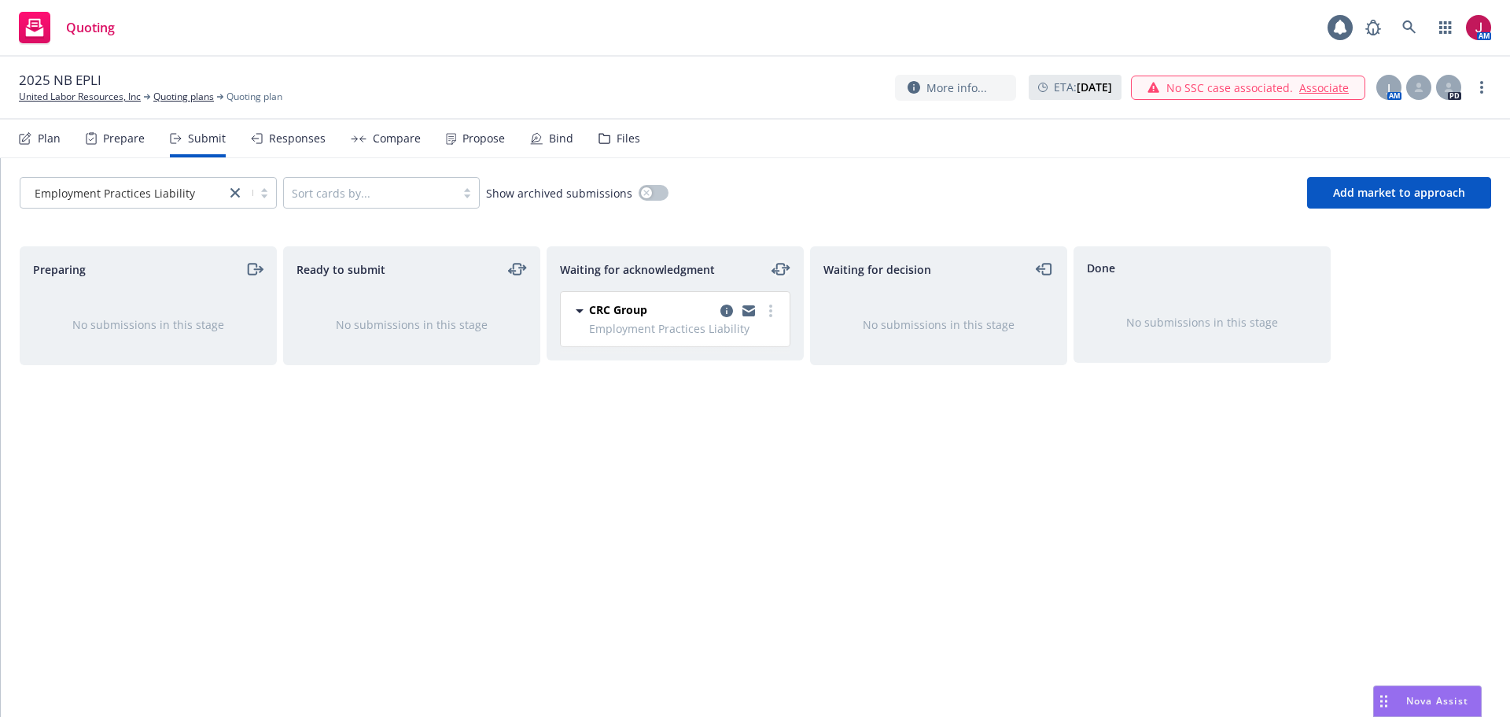
click at [782, 269] on icon "moveLeftRight" at bounding box center [781, 269] width 19 height 19
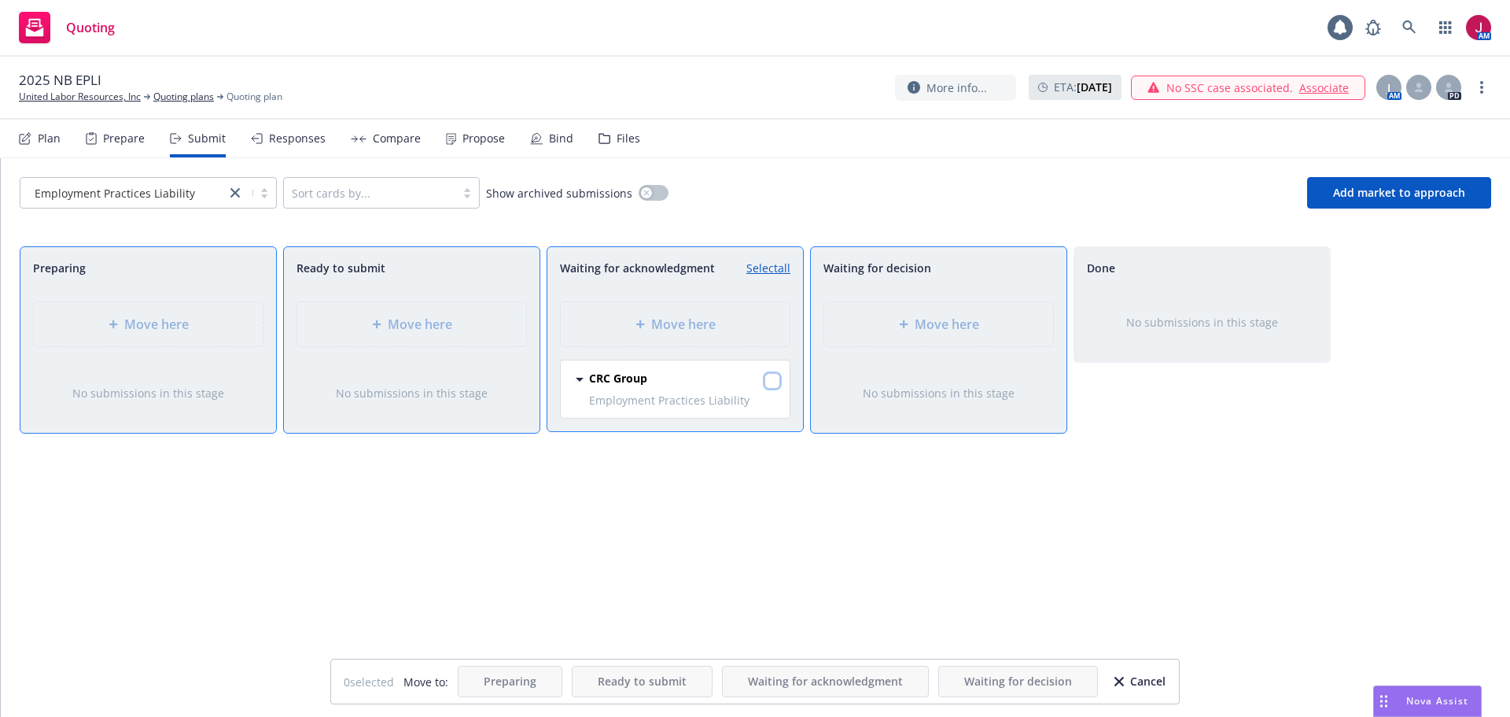
click at [768, 377] on input "checkbox" at bounding box center [773, 381] width 16 height 16
checkbox input "true"
click at [903, 310] on div "Move here" at bounding box center [938, 324] width 229 height 44
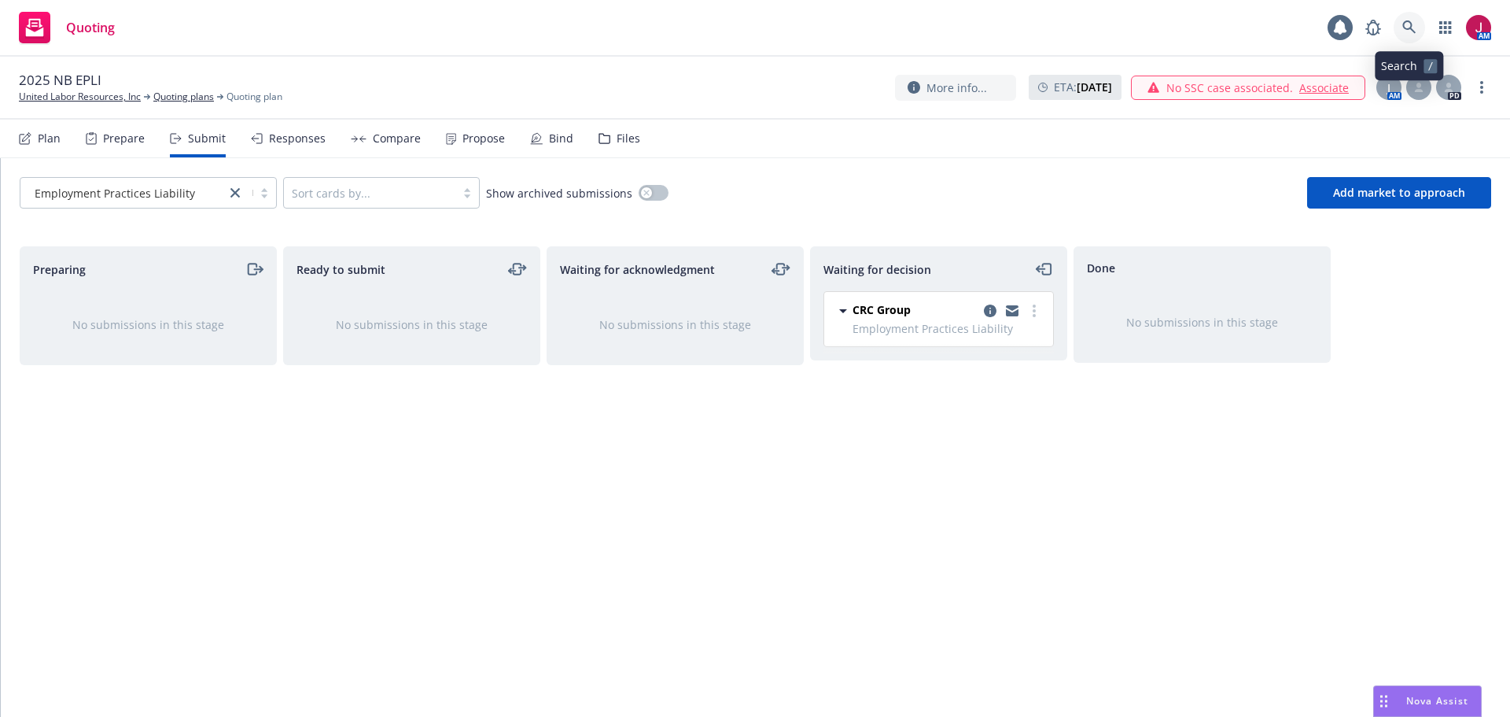
click at [1402, 28] on link at bounding box center [1409, 27] width 31 height 31
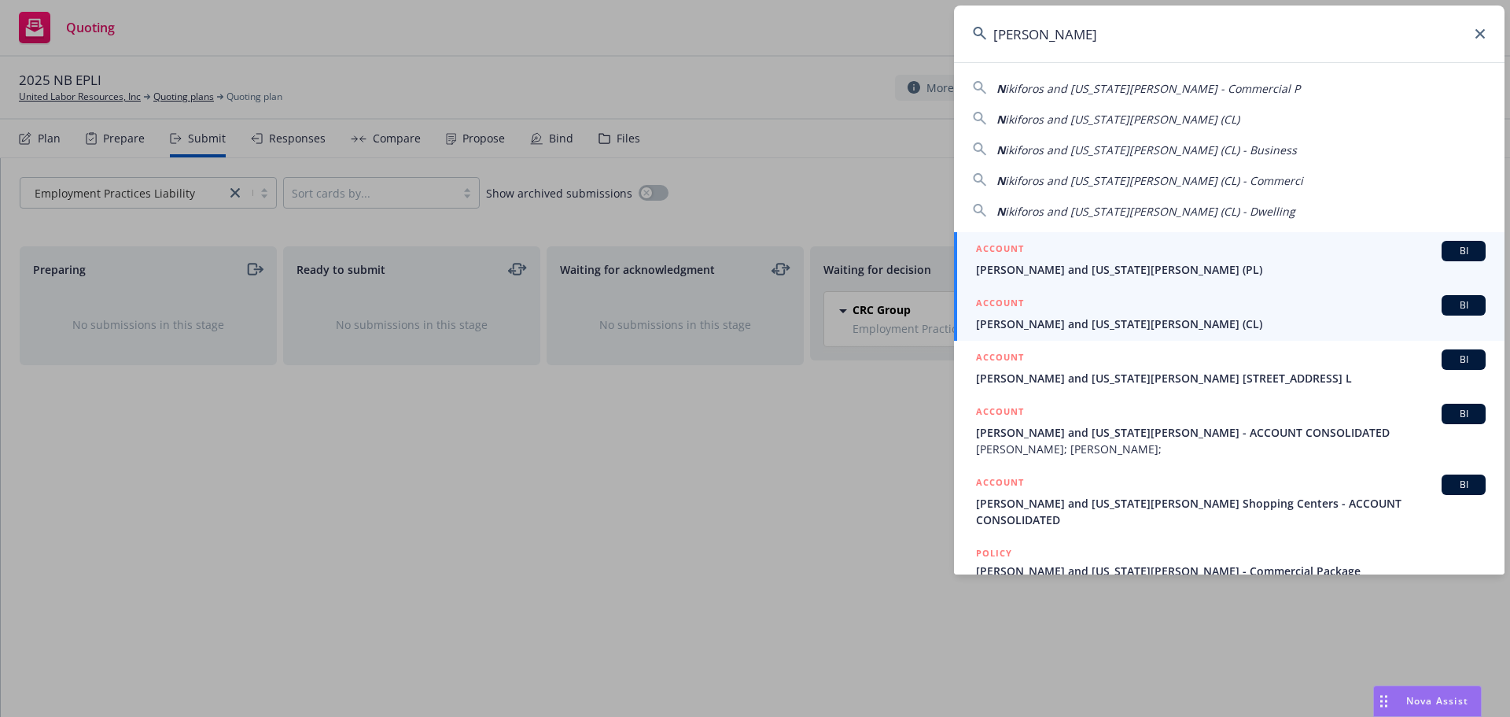
type input "NIKIFOROS"
click at [1255, 326] on span "Nikiforos and Georgia Valaskantjis (CL)" at bounding box center [1231, 323] width 510 height 17
